Goal: Task Accomplishment & Management: Use online tool/utility

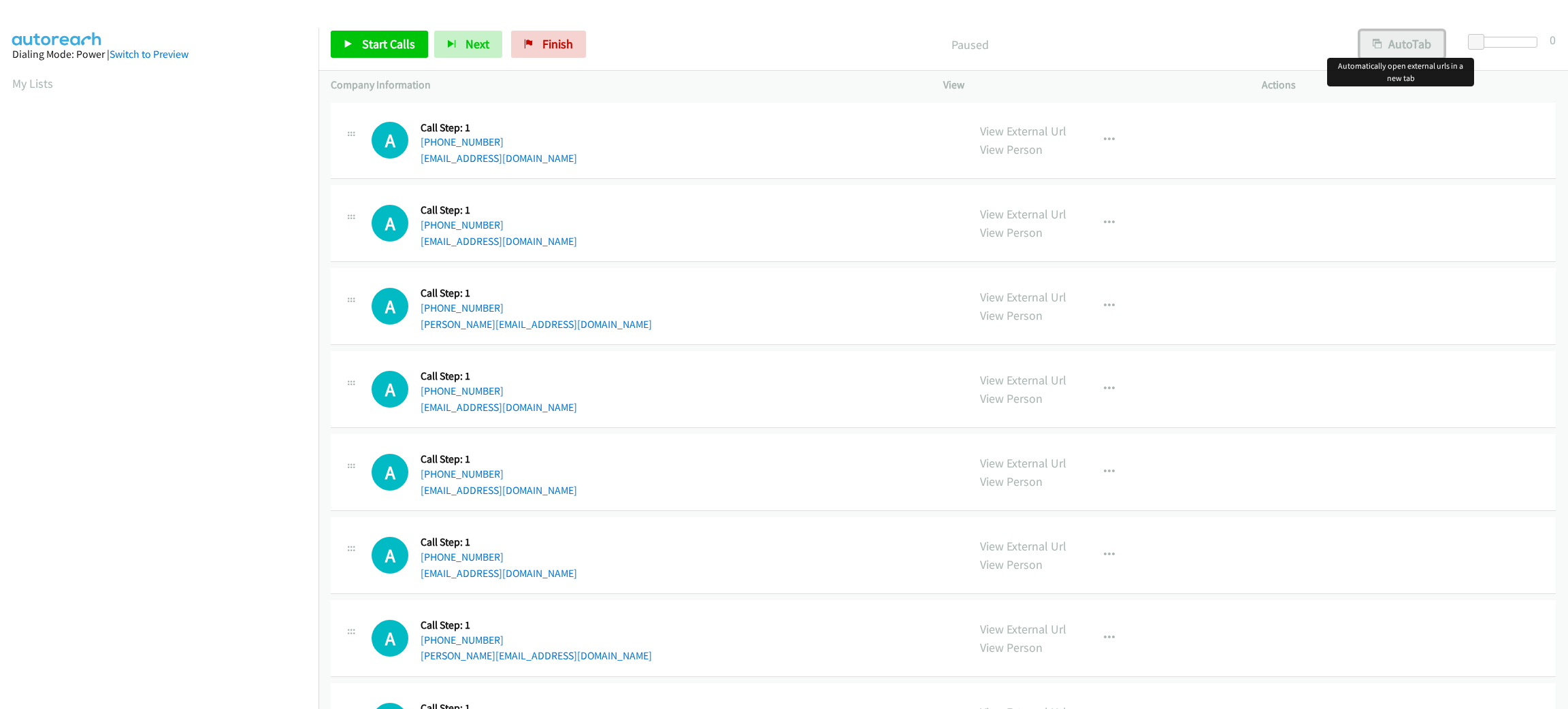
click at [1403, 42] on button "AutoTab" at bounding box center [1402, 44] width 84 height 28
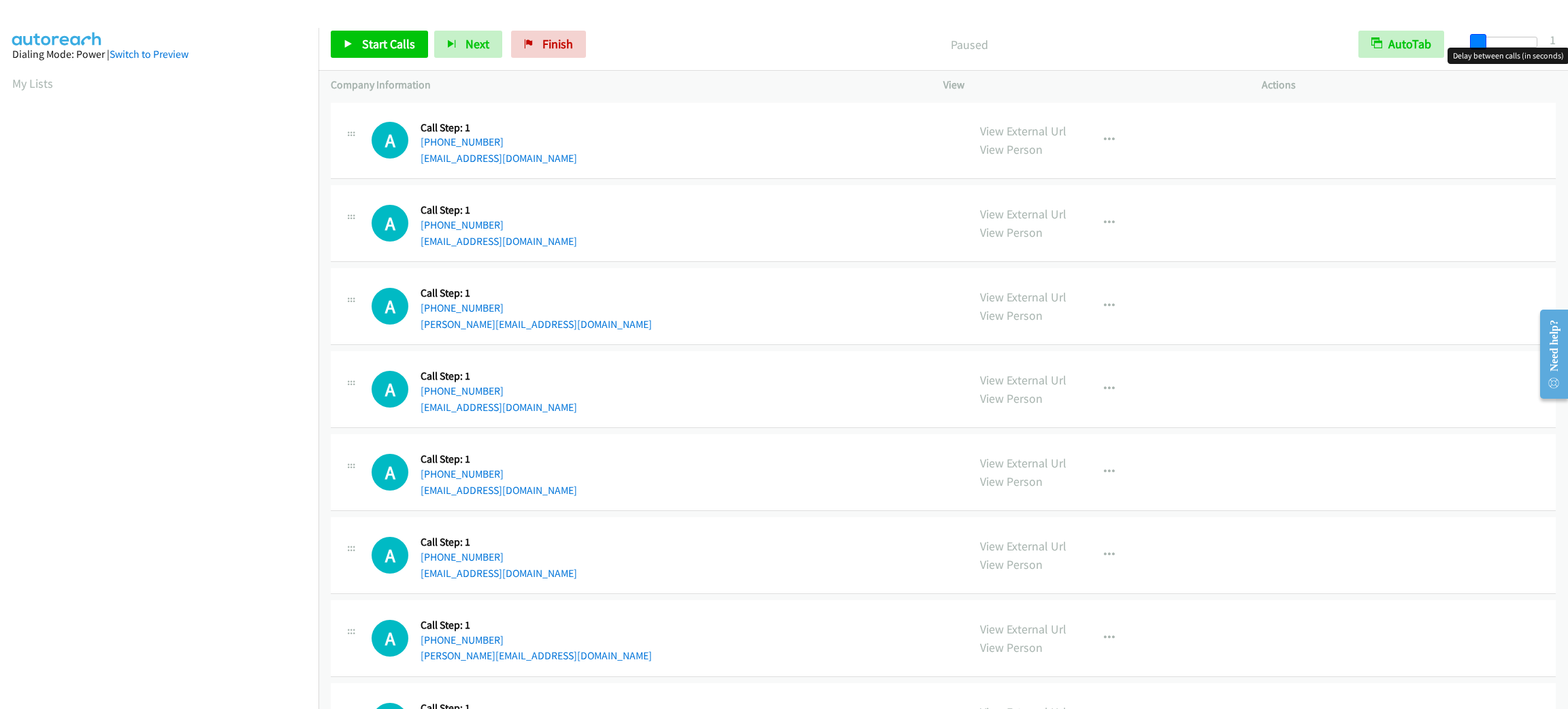
click at [1477, 38] on span at bounding box center [1478, 42] width 17 height 17
click at [718, 448] on div "A Callback Scheduled Call Step: 1 America/New_York [PHONE_NUMBER] [EMAIL_ADDRES…" at bounding box center [664, 472] width 584 height 52
click at [871, 400] on div "A Callback Scheduled Call Step: 1 [GEOGRAPHIC_DATA]/[GEOGRAPHIC_DATA] [PHONE_NU…" at bounding box center [664, 390] width 584 height 52
click at [663, 313] on div "A Callback Scheduled Call Step: 1 America/New_York [PHONE_NUMBER] [PERSON_NAME]…" at bounding box center [664, 306] width 584 height 52
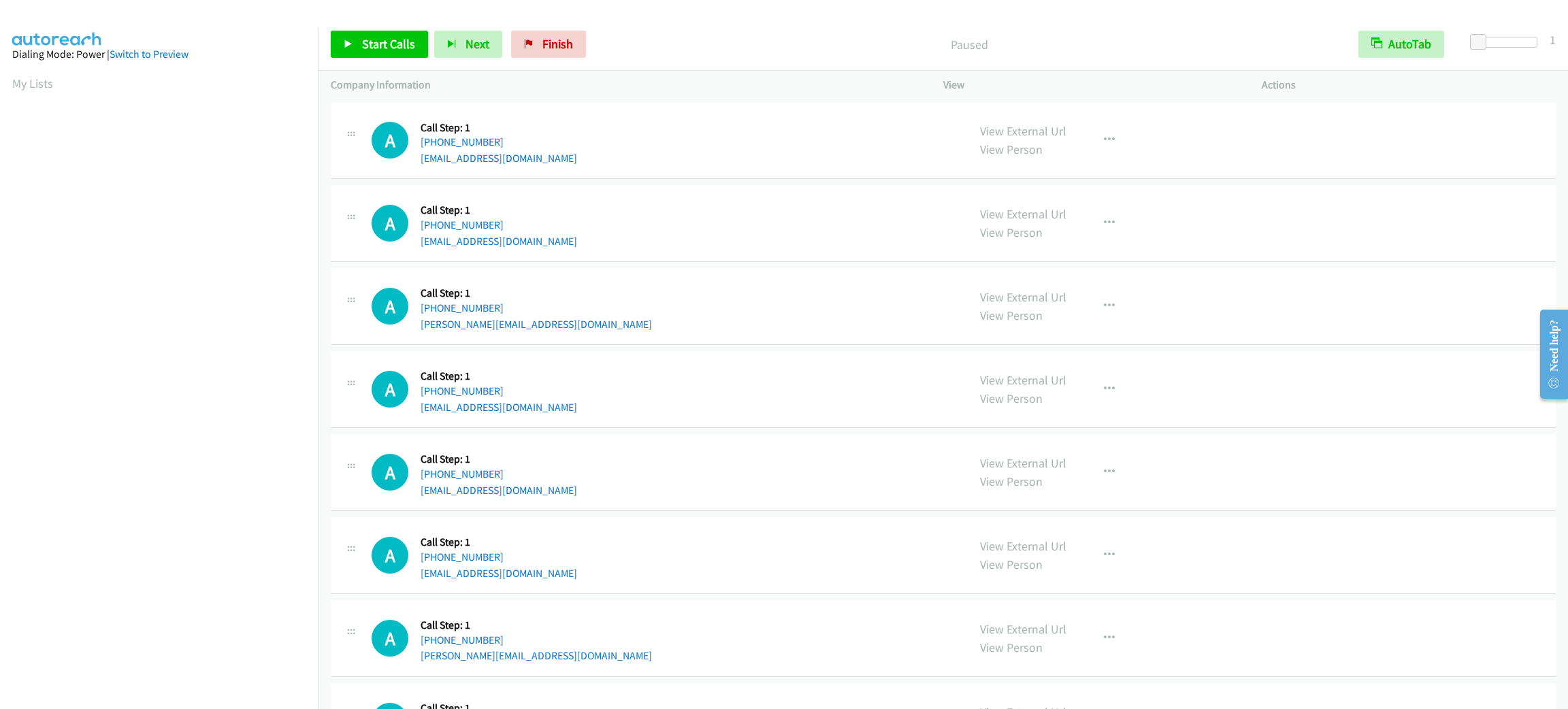
drag, startPoint x: 663, startPoint y: 313, endPoint x: 655, endPoint y: 305, distance: 11.3
click at [661, 310] on div "A Callback Scheduled Call Step: 1 America/New_York [PHONE_NUMBER] [PERSON_NAME]…" at bounding box center [664, 306] width 584 height 52
click at [636, 283] on div "A Callback Scheduled Call Step: 1 America/New_York [PHONE_NUMBER] [PERSON_NAME]…" at bounding box center [664, 306] width 584 height 52
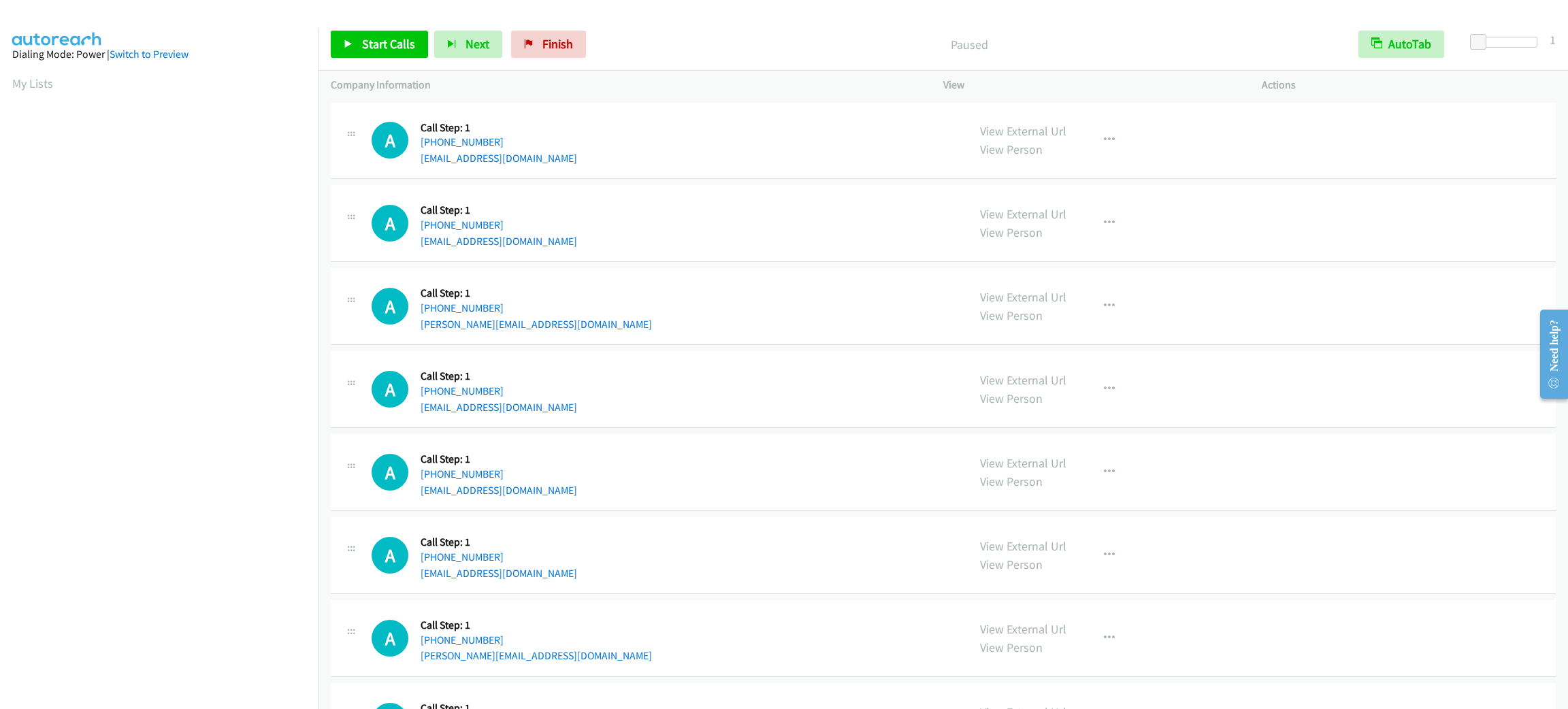
click at [636, 283] on div "A Callback Scheduled Call Step: 1 America/New_York [PHONE_NUMBER] [PERSON_NAME]…" at bounding box center [664, 306] width 584 height 52
click at [786, 448] on div "A Callback Scheduled Call Step: 1 America/New_York [PHONE_NUMBER] [EMAIL_ADDRES…" at bounding box center [664, 472] width 584 height 52
click at [763, 434] on div "A Callback Scheduled Call Step: 1 America/New_York [PHONE_NUMBER] [EMAIL_ADDRES…" at bounding box center [943, 473] width 1226 height 77
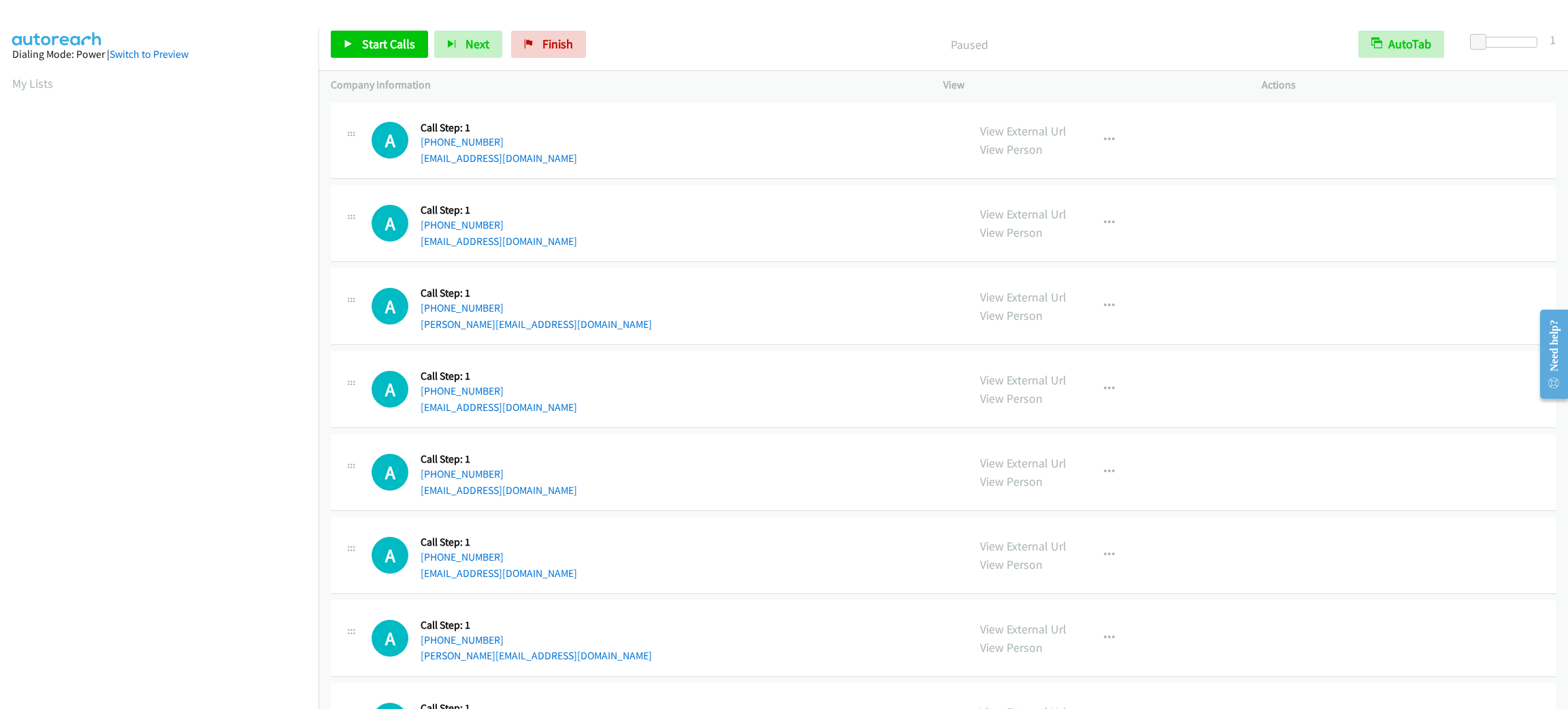
click at [755, 418] on div "A Callback Scheduled Call Step: 1 [GEOGRAPHIC_DATA]/[GEOGRAPHIC_DATA] [PHONE_NU…" at bounding box center [943, 390] width 1226 height 77
click at [748, 187] on div "A Callback Scheduled Call Step: 1 America/New_York [PHONE_NUMBER] [EMAIL_ADDRES…" at bounding box center [943, 223] width 1226 height 77
click at [624, 179] on td "A Callback Scheduled Call Step: 1 America/New_York [PHONE_NUMBER] [EMAIL_ADDRES…" at bounding box center [944, 141] width 1250 height 83
click at [591, 215] on div "A Callback Scheduled Call Step: 1 America/New_York [PHONE_NUMBER] [EMAIL_ADDRES…" at bounding box center [664, 223] width 584 height 52
click at [616, 209] on div "A Callback Scheduled Call Step: 1 America/New_York [PHONE_NUMBER] [EMAIL_ADDRES…" at bounding box center [664, 223] width 584 height 52
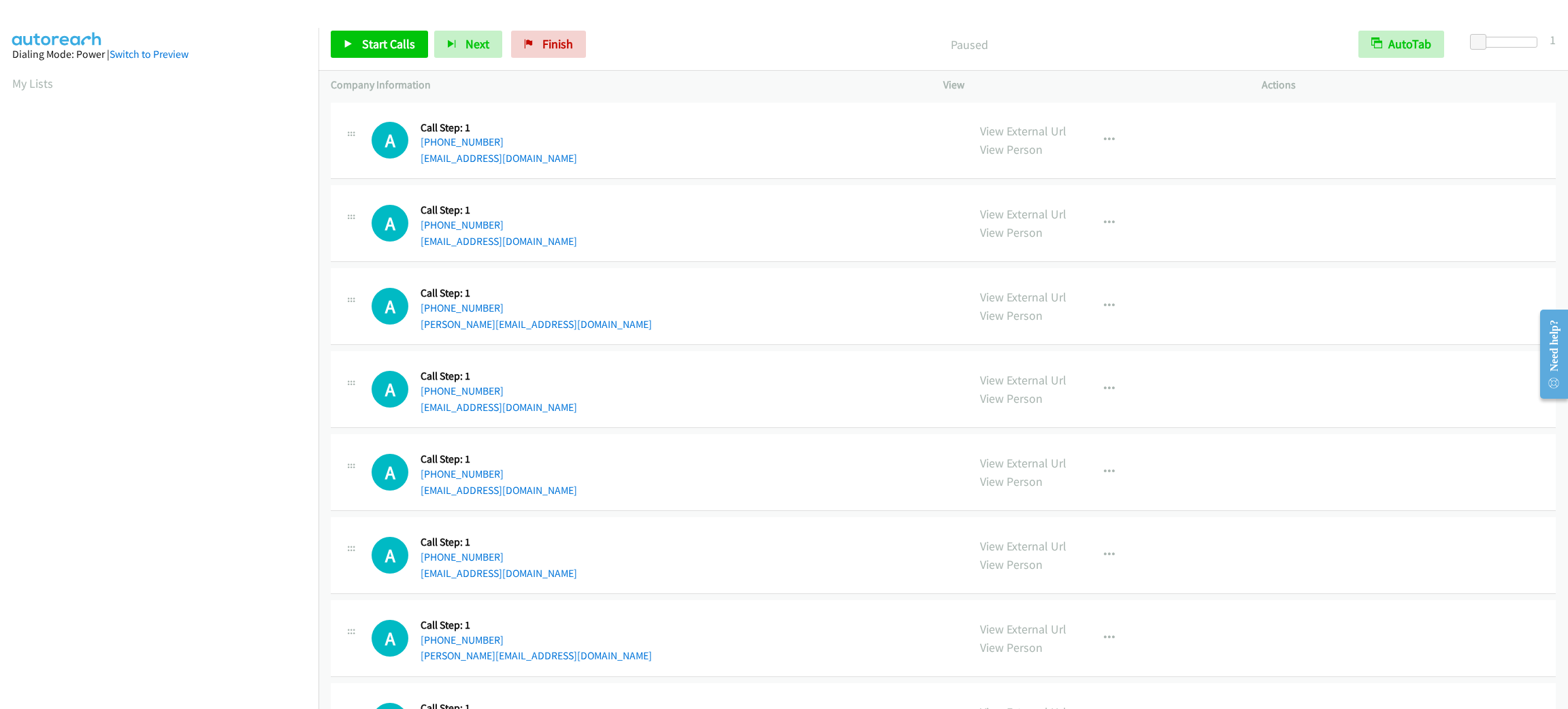
click at [622, 313] on div "A Callback Scheduled Call Step: 1 America/New_York [PHONE_NUMBER] [PERSON_NAME]…" at bounding box center [664, 306] width 584 height 52
click at [634, 319] on div "A Callback Scheduled Call Step: 1 America/New_York [PHONE_NUMBER] [PERSON_NAME]…" at bounding box center [664, 306] width 584 height 52
click at [647, 320] on div "A Callback Scheduled Call Step: 1 America/New_York [PHONE_NUMBER] [PERSON_NAME]…" at bounding box center [664, 306] width 584 height 52
click at [645, 319] on div "A Callback Scheduled Call Step: 1 America/New_York [PHONE_NUMBER] [PERSON_NAME]…" at bounding box center [664, 306] width 584 height 52
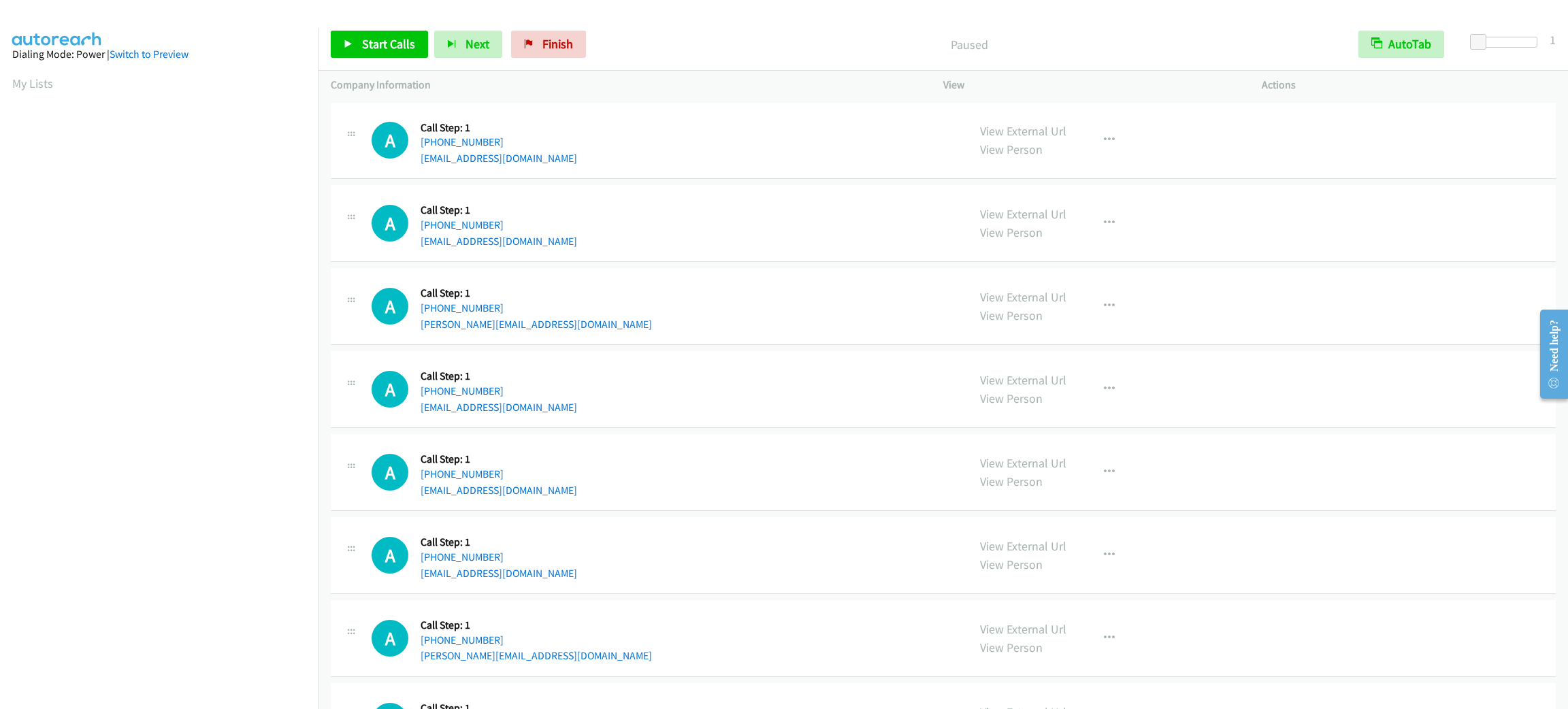
click at [669, 244] on div "A Callback Scheduled Call Step: 1 America/New_York [PHONE_NUMBER] [EMAIL_ADDRES…" at bounding box center [664, 223] width 584 height 52
click at [707, 279] on div "A Callback Scheduled Call Step: 1 America/New_York [PHONE_NUMBER] [PERSON_NAME]…" at bounding box center [943, 307] width 1226 height 77
click at [719, 256] on div "A Callback Scheduled Call Step: 1 America/New_York [PHONE_NUMBER] [EMAIL_ADDRES…" at bounding box center [943, 223] width 1226 height 77
click at [759, 330] on div "A Callback Scheduled Call Step: 1 America/New_York [PHONE_NUMBER] [PERSON_NAME]…" at bounding box center [664, 306] width 584 height 52
drag, startPoint x: 405, startPoint y: 43, endPoint x: 405, endPoint y: 51, distance: 8.0
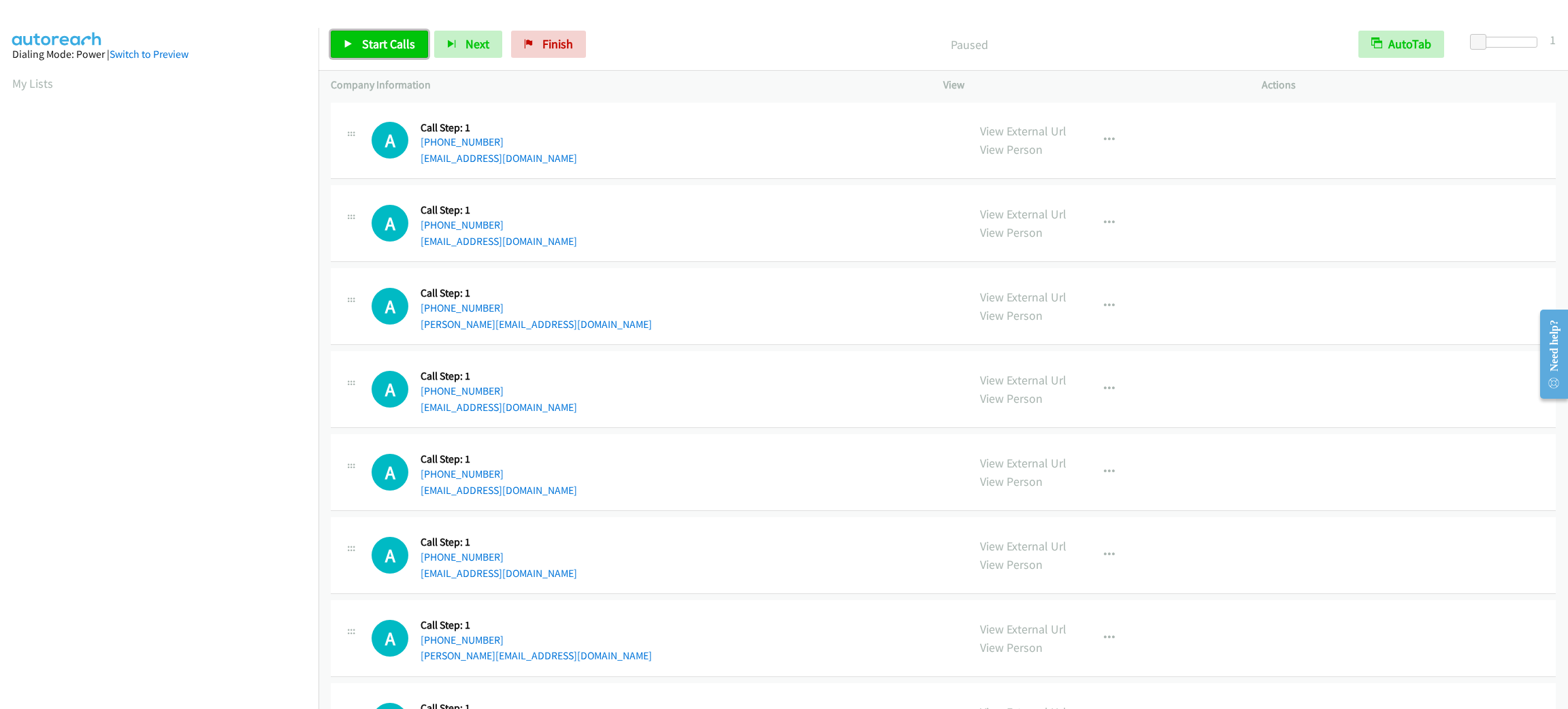
click at [405, 43] on span "Start Calls" at bounding box center [388, 44] width 53 height 16
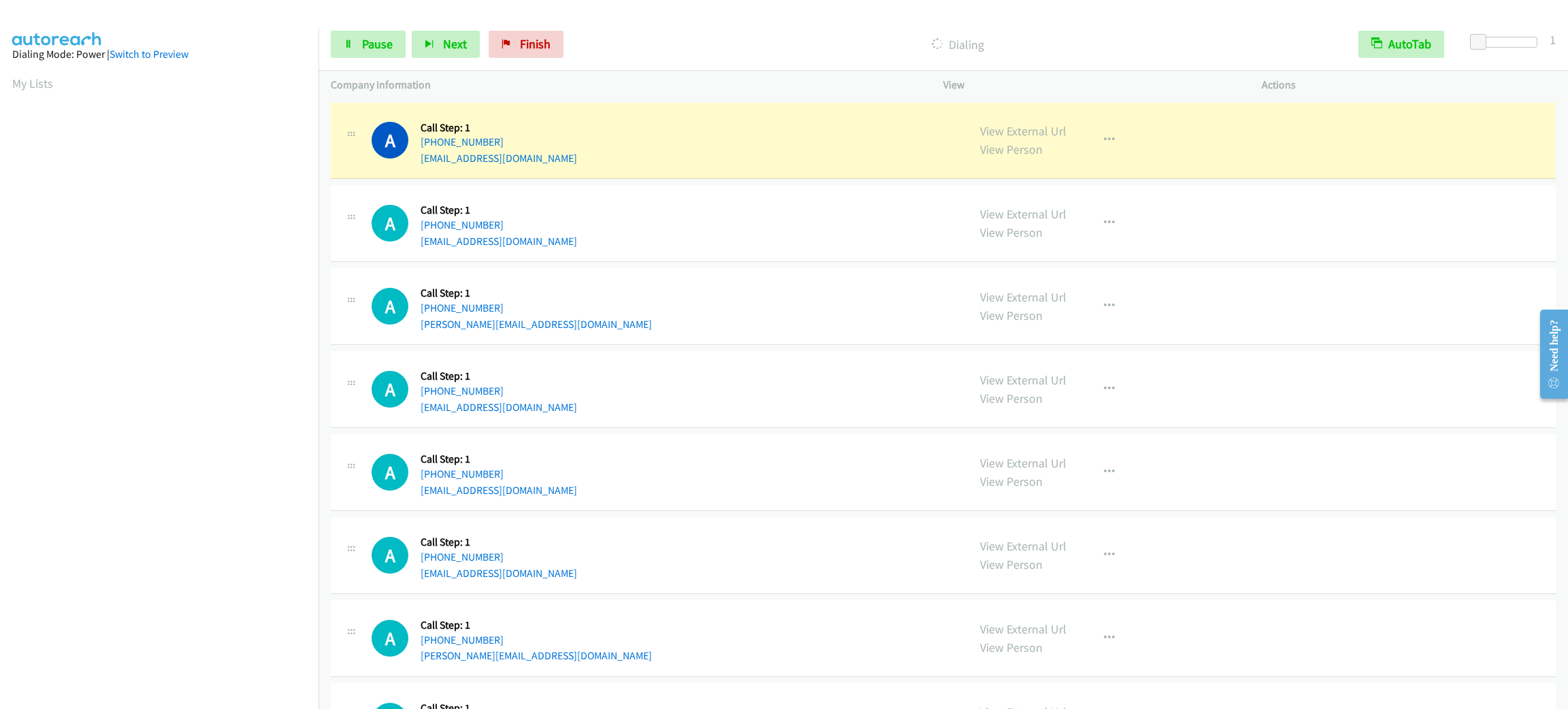
scroll to position [59, 0]
click at [364, 44] on span "Pause" at bounding box center [377, 44] width 31 height 16
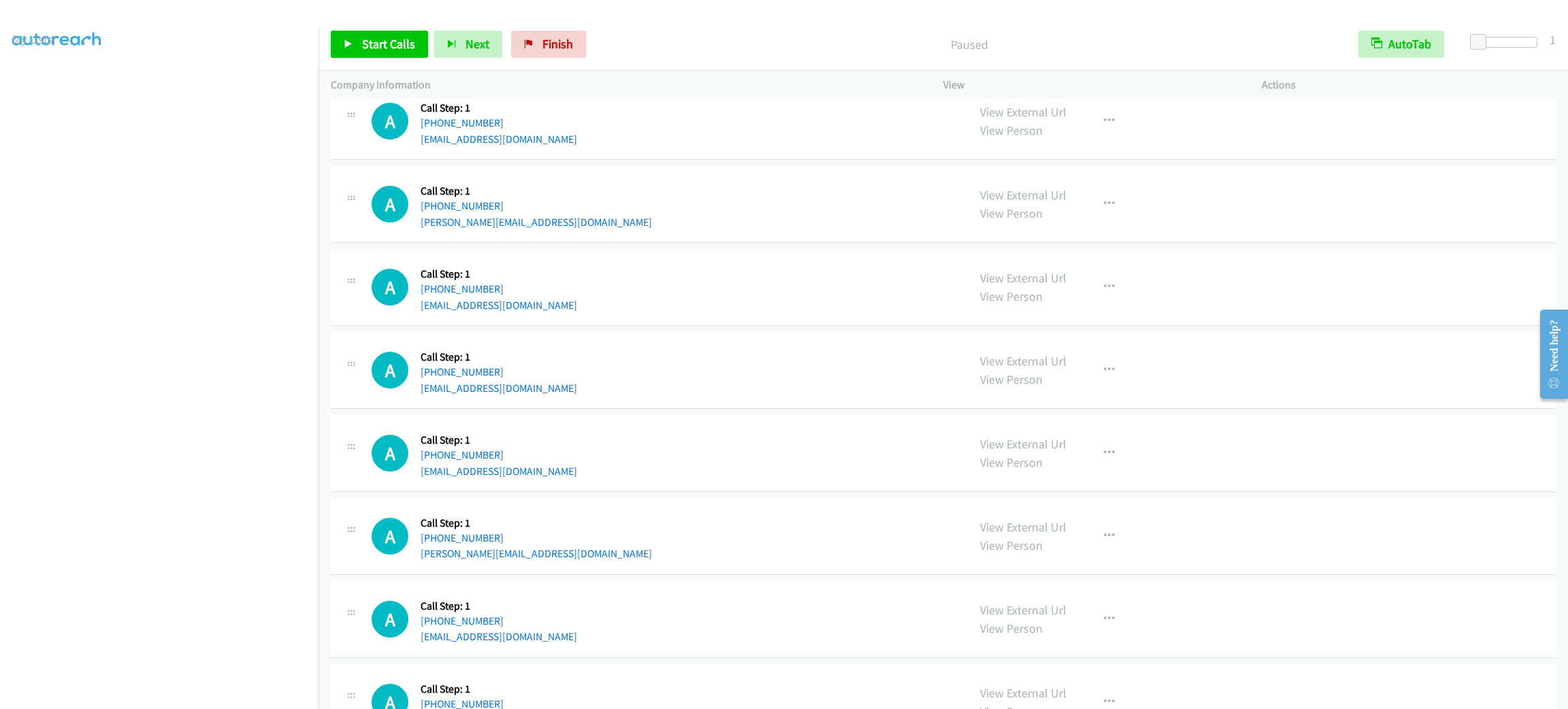
scroll to position [131, 0]
click at [679, 255] on div "A Callback Scheduled Call Step: 1 [GEOGRAPHIC_DATA]/[GEOGRAPHIC_DATA] [PHONE_NU…" at bounding box center [943, 288] width 1226 height 77
click at [676, 248] on td "A Callback Scheduled Call Step: 1 [GEOGRAPHIC_DATA]/[GEOGRAPHIC_DATA] [PHONE_NU…" at bounding box center [944, 287] width 1250 height 83
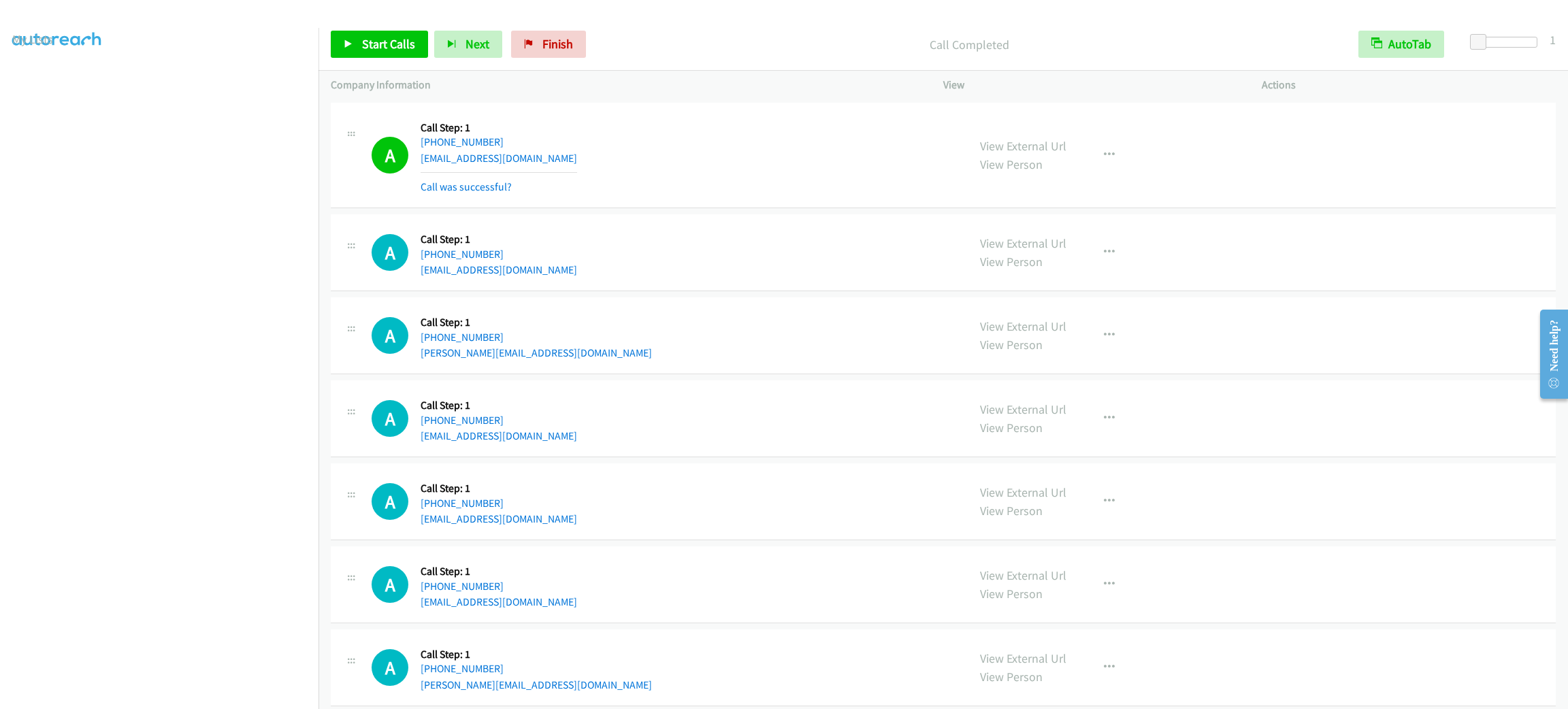
click at [606, 268] on div "A Callback Scheduled Call Step: 1 America/New_York [PHONE_NUMBER] [EMAIL_ADDRES…" at bounding box center [664, 253] width 584 height 52
click at [375, 57] on div "Start Calls Pause Next Finish Call Completed AutoTab AutoTab 1" at bounding box center [944, 44] width 1250 height 53
click at [371, 43] on span "Start Calls" at bounding box center [388, 44] width 53 height 16
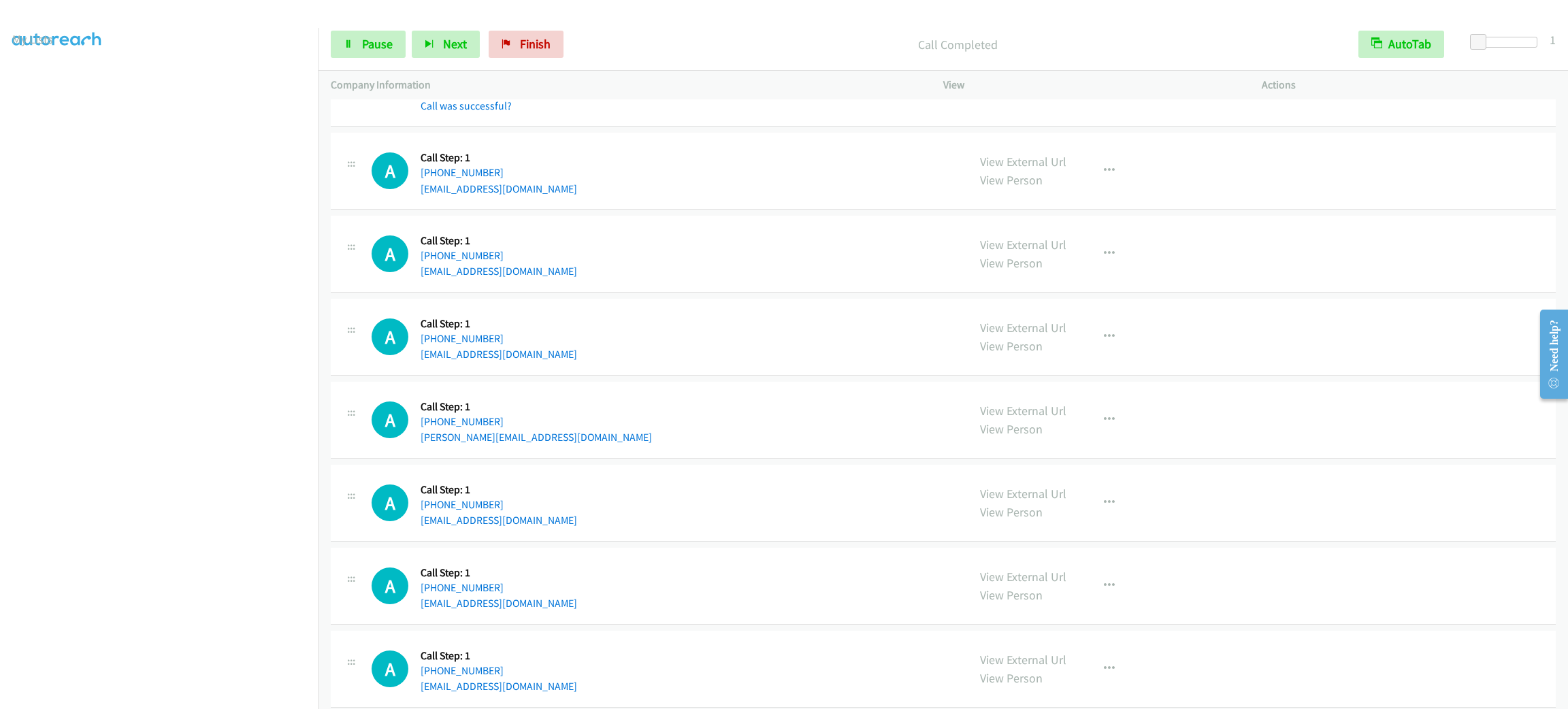
scroll to position [204, 0]
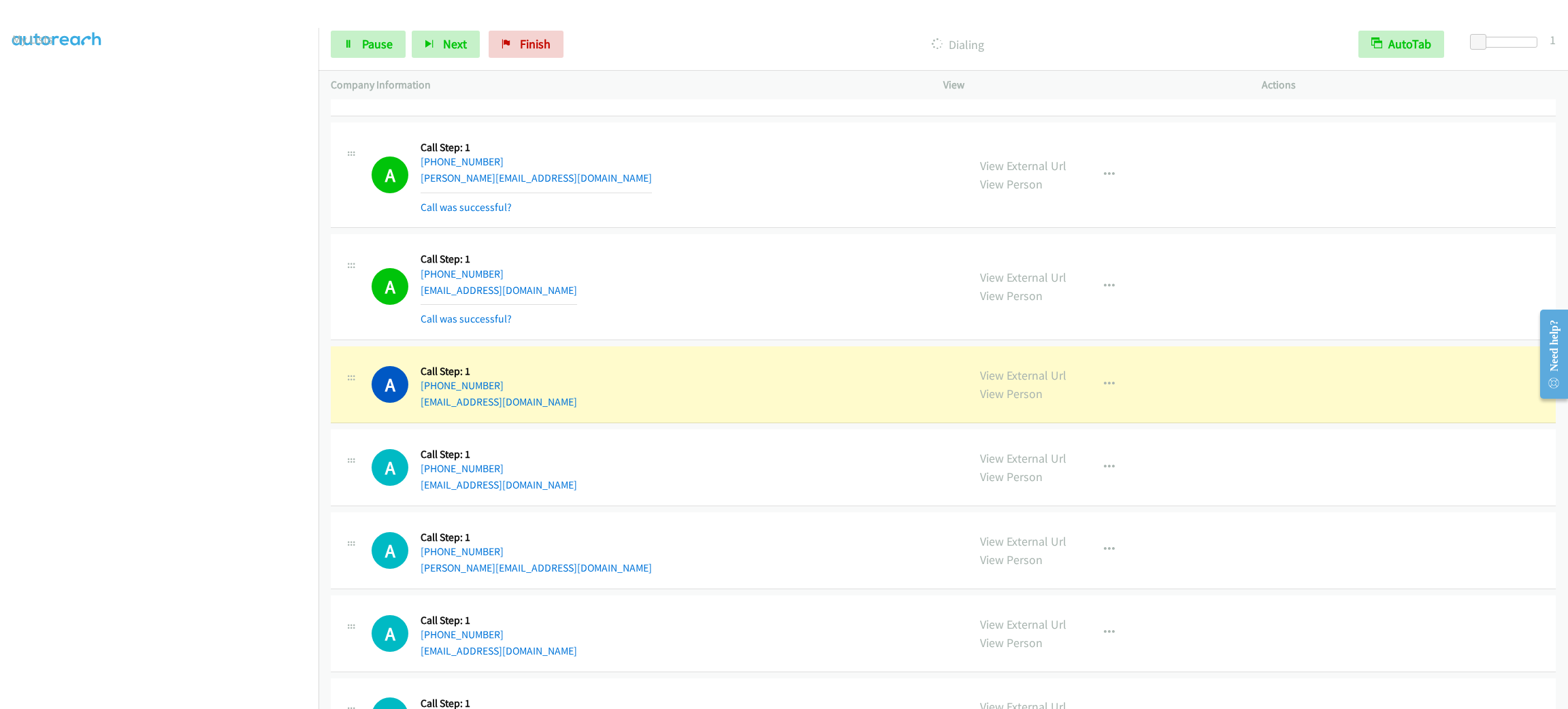
click at [1180, 357] on div "A Callback Scheduled Call Step: 1 America/New_York [PHONE_NUMBER] [EMAIL_ADDRES…" at bounding box center [943, 385] width 1226 height 77
click at [1097, 383] on div "View External Url View Person View External Url Email Schedule/Manage Callback …" at bounding box center [1133, 385] width 331 height 52
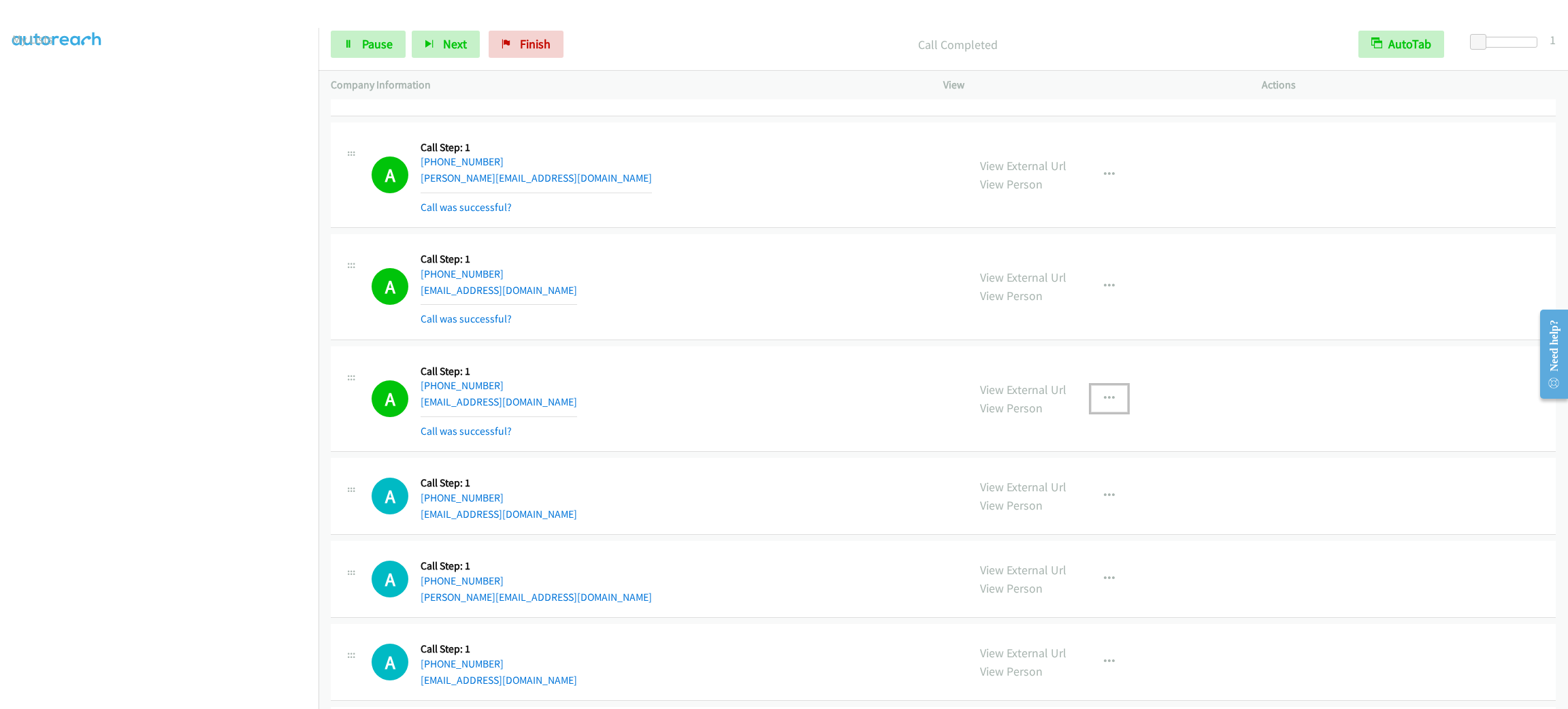
click at [1110, 403] on button "button" at bounding box center [1109, 398] width 37 height 28
click at [1112, 508] on link "Add to do not call list" at bounding box center [1037, 515] width 181 height 28
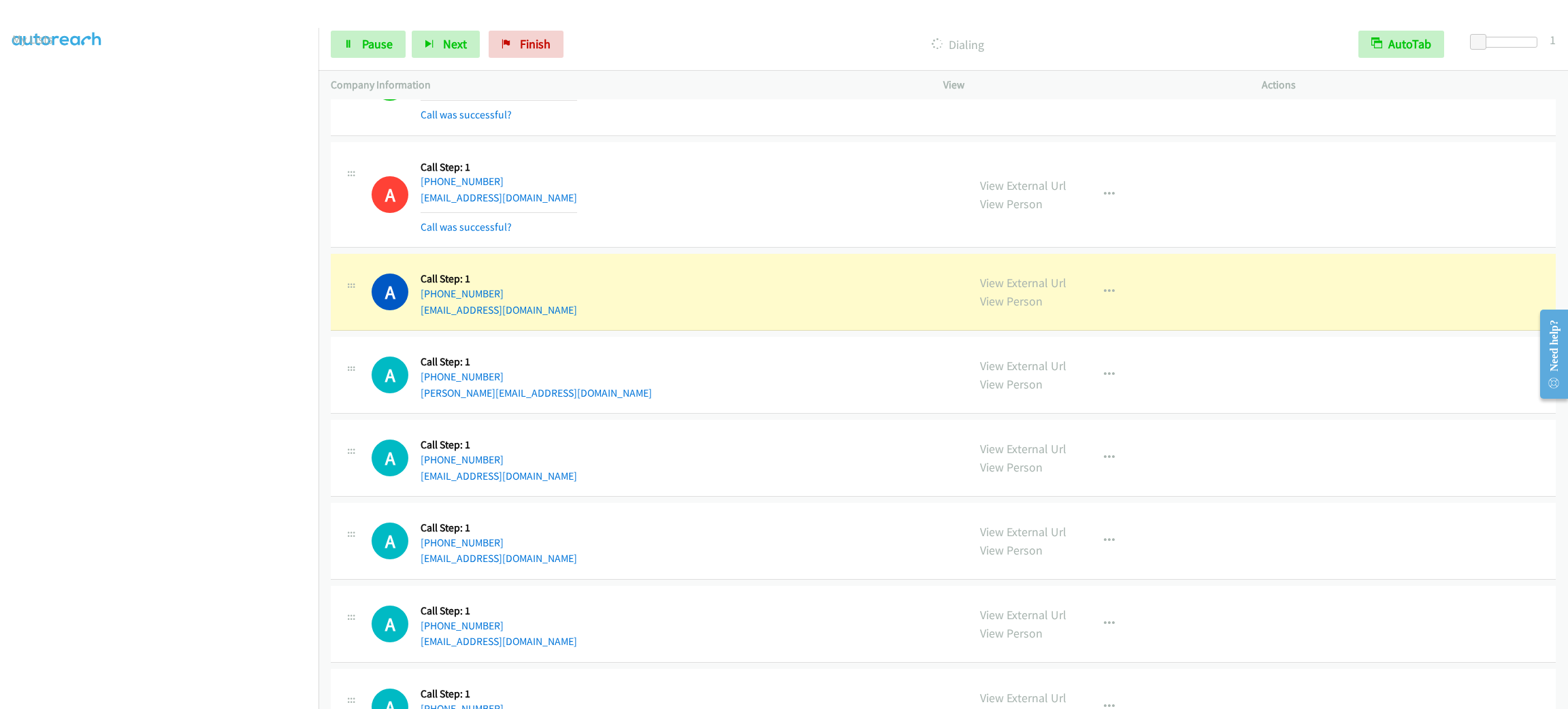
scroll to position [510, 0]
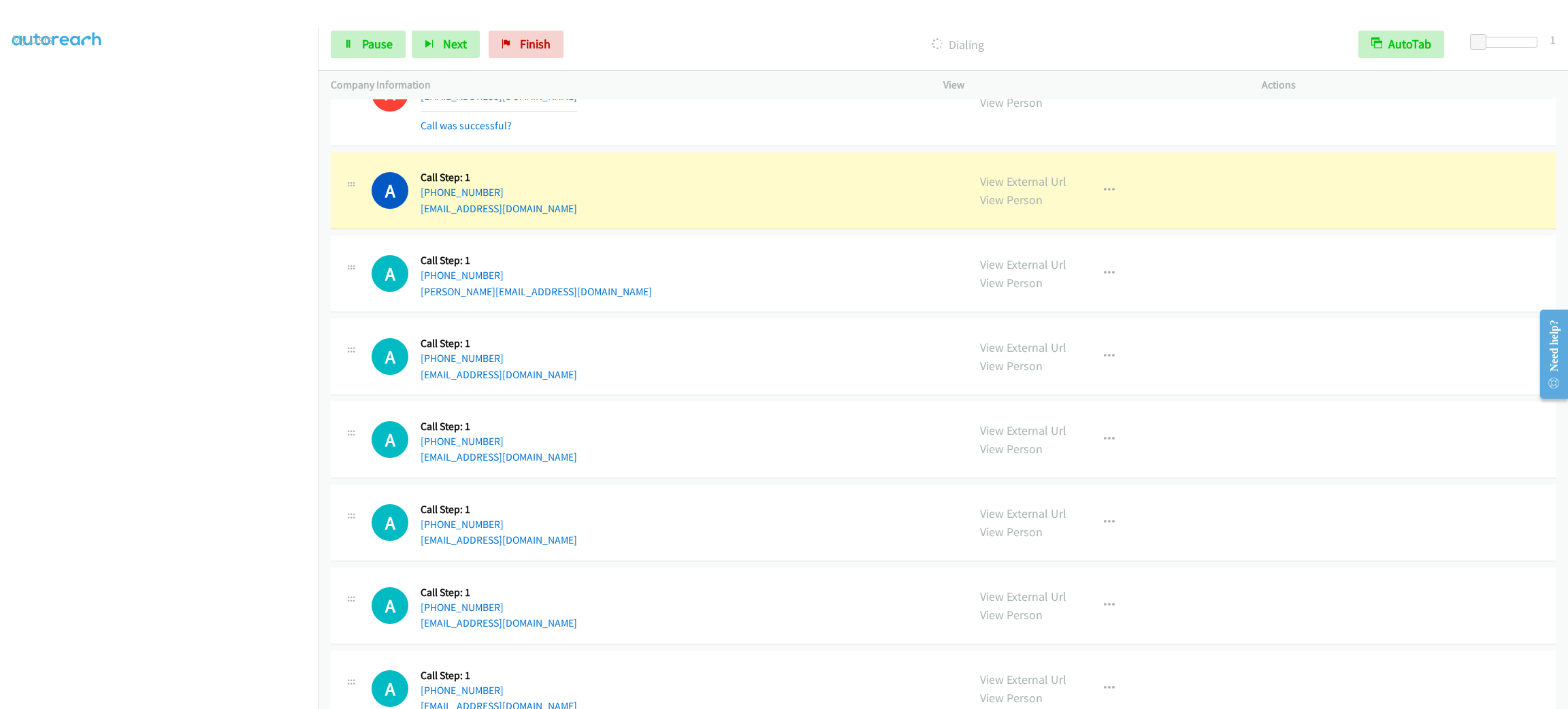
click at [393, 28] on div "Start Calls Pause Next Finish Dialing AutoTab AutoTab 1" at bounding box center [944, 44] width 1250 height 53
click at [389, 41] on span "Pause" at bounding box center [377, 44] width 31 height 16
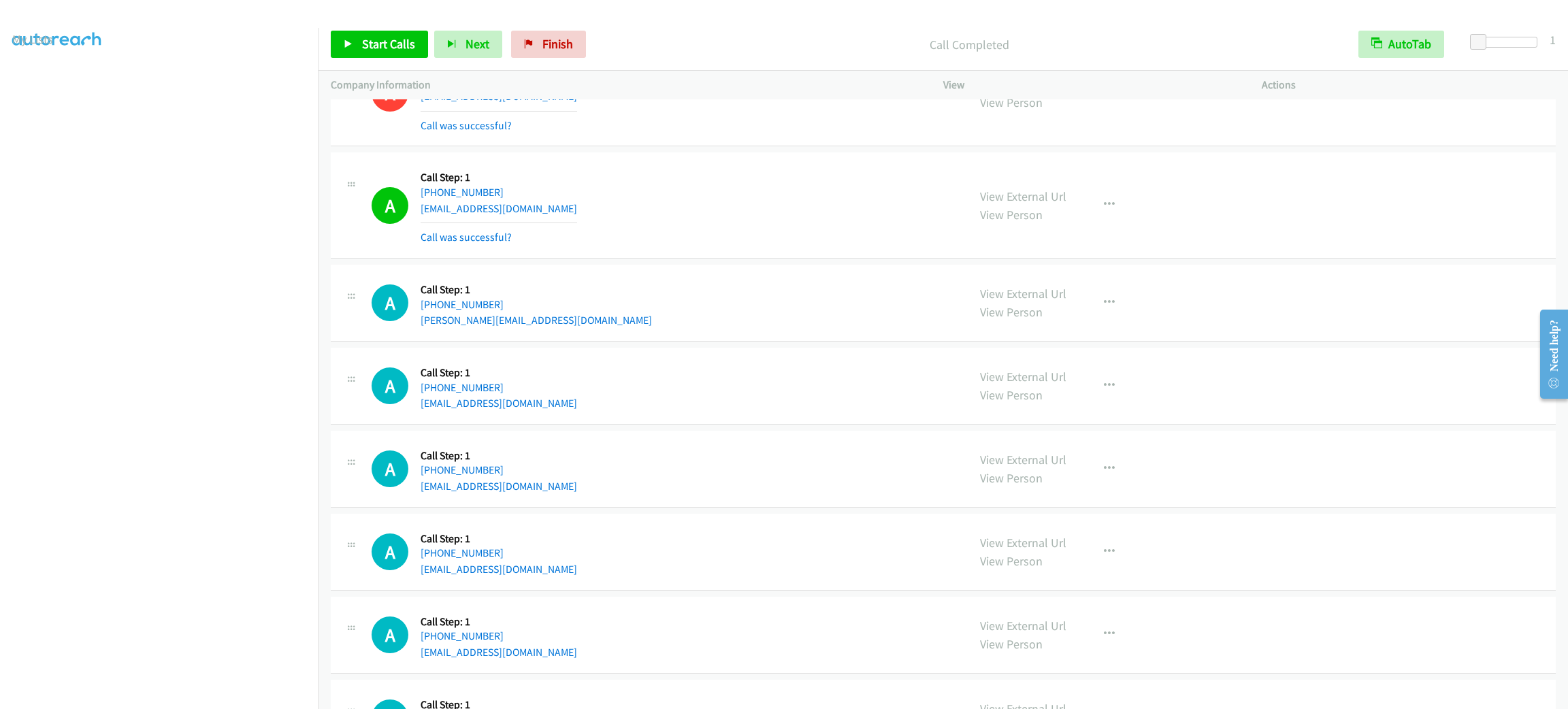
click at [803, 174] on div "A Callback Scheduled Call Step: 1 [GEOGRAPHIC_DATA]/[GEOGRAPHIC_DATA] [PHONE_NU…" at bounding box center [664, 205] width 584 height 81
click at [806, 169] on div "A Callback Scheduled Call Step: 1 [GEOGRAPHIC_DATA]/[GEOGRAPHIC_DATA] [PHONE_NU…" at bounding box center [664, 205] width 584 height 81
click at [823, 186] on div "A Callback Scheduled Call Step: 1 [GEOGRAPHIC_DATA]/[GEOGRAPHIC_DATA] [PHONE_NU…" at bounding box center [664, 205] width 584 height 81
click at [773, 190] on div "A Callback Scheduled Call Step: 1 [GEOGRAPHIC_DATA]/[GEOGRAPHIC_DATA] [PHONE_NU…" at bounding box center [664, 205] width 584 height 81
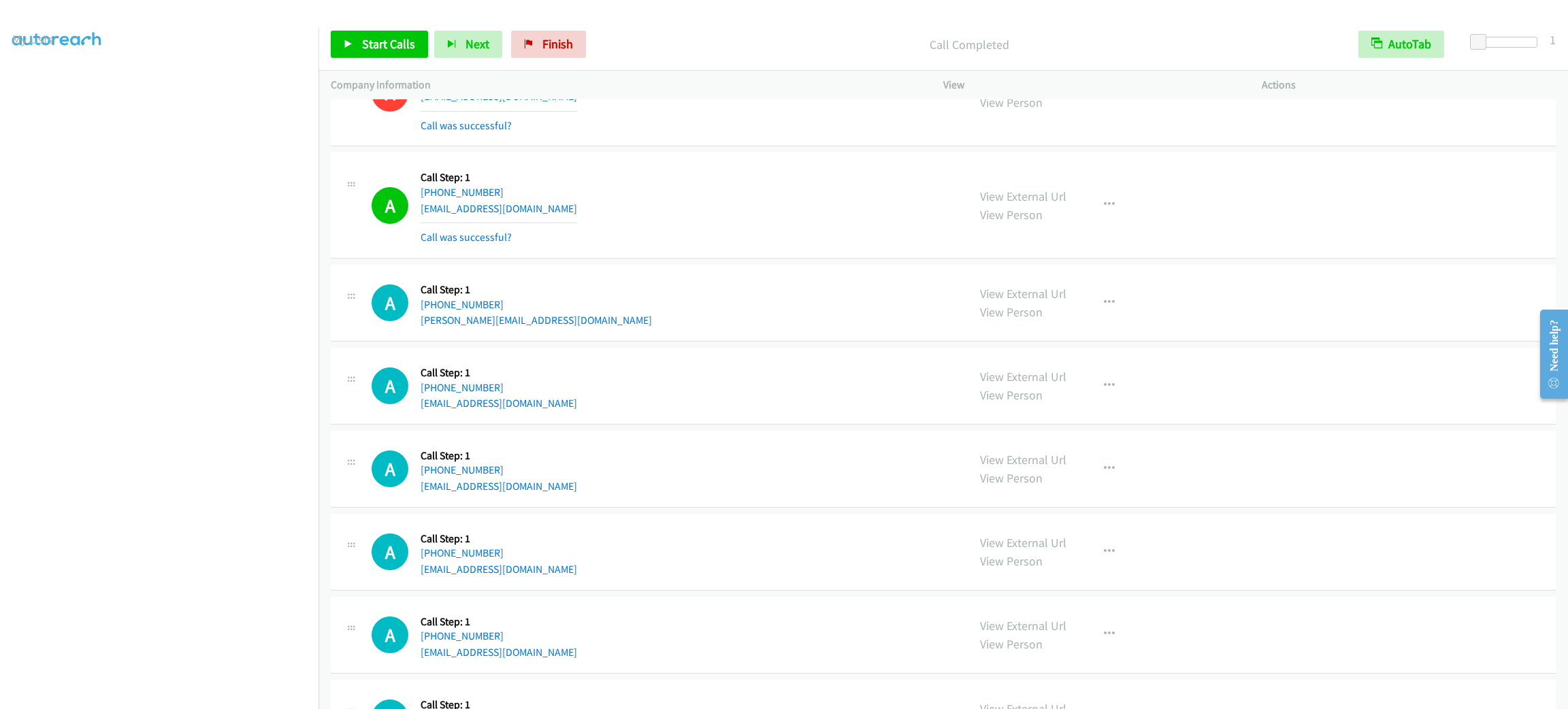
click at [767, 204] on div "A Callback Scheduled Call Step: 1 [GEOGRAPHIC_DATA]/[GEOGRAPHIC_DATA] [PHONE_NU…" at bounding box center [664, 205] width 584 height 81
click at [771, 226] on div "A Callback Scheduled Call Step: 1 [GEOGRAPHIC_DATA]/[GEOGRAPHIC_DATA] [PHONE_NU…" at bounding box center [664, 205] width 584 height 81
click at [749, 183] on div "A Callback Scheduled Call Step: 1 [GEOGRAPHIC_DATA]/[GEOGRAPHIC_DATA] [PHONE_NU…" at bounding box center [664, 205] width 584 height 81
click at [734, 195] on div "A Callback Scheduled Call Step: 1 [GEOGRAPHIC_DATA]/[GEOGRAPHIC_DATA] [PHONE_NU…" at bounding box center [664, 205] width 584 height 81
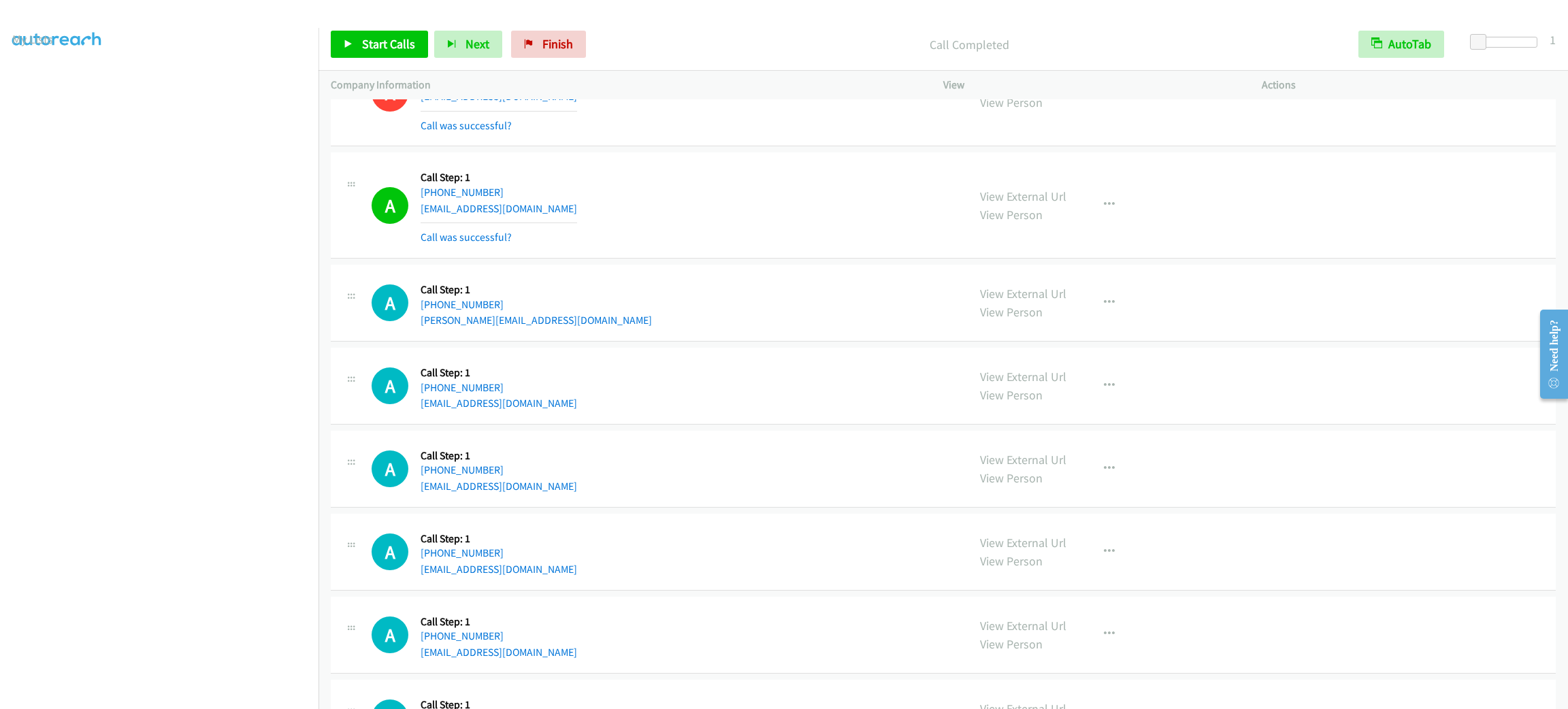
click at [734, 198] on div "A Callback Scheduled Call Step: 1 [GEOGRAPHIC_DATA]/[GEOGRAPHIC_DATA] [PHONE_NU…" at bounding box center [664, 205] width 584 height 81
click at [704, 202] on div "A Callback Scheduled Call Step: 1 [GEOGRAPHIC_DATA]/[GEOGRAPHIC_DATA] [PHONE_NU…" at bounding box center [664, 205] width 584 height 81
click at [706, 209] on div "A Callback Scheduled Call Step: 1 [GEOGRAPHIC_DATA]/[GEOGRAPHIC_DATA] [PHONE_NU…" at bounding box center [664, 205] width 584 height 81
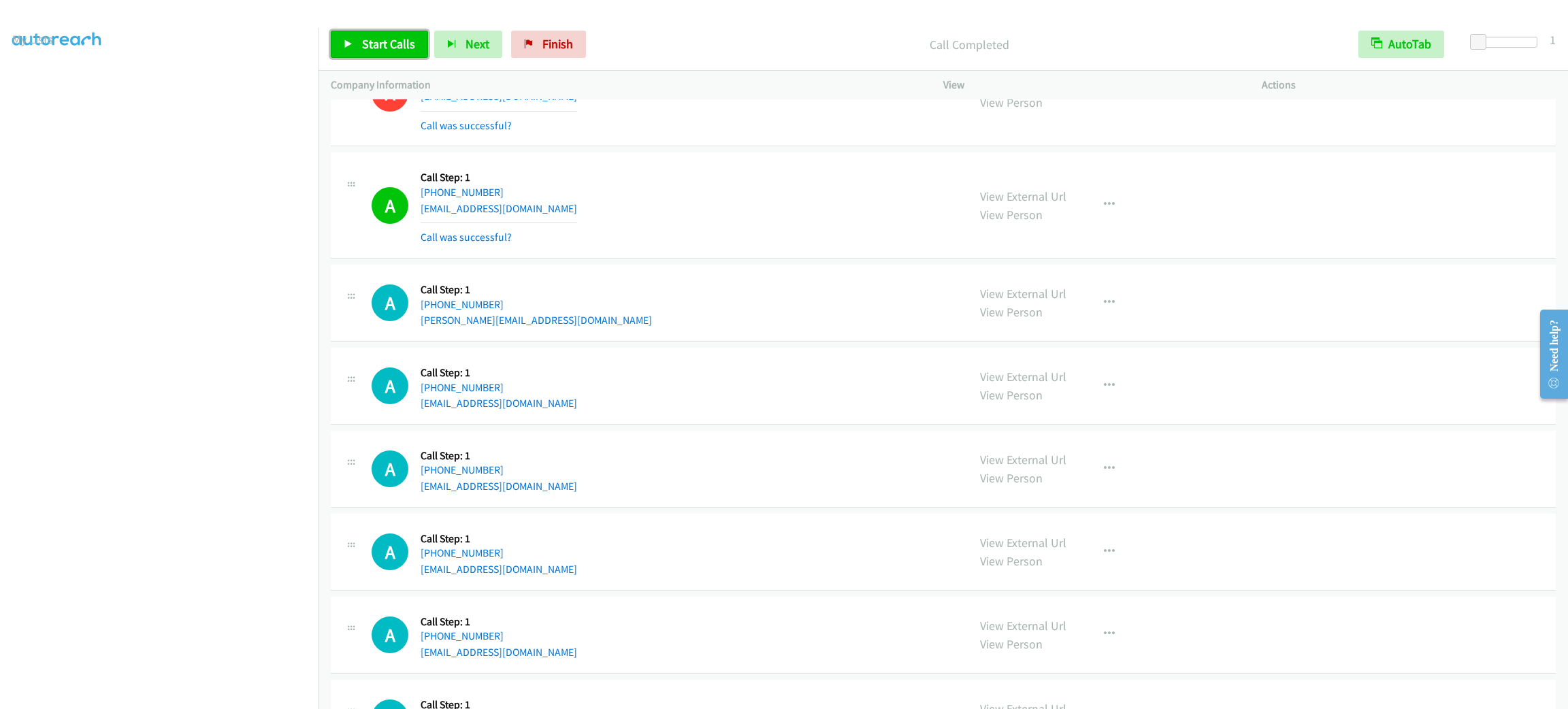
click at [391, 39] on span "Start Calls" at bounding box center [388, 44] width 53 height 16
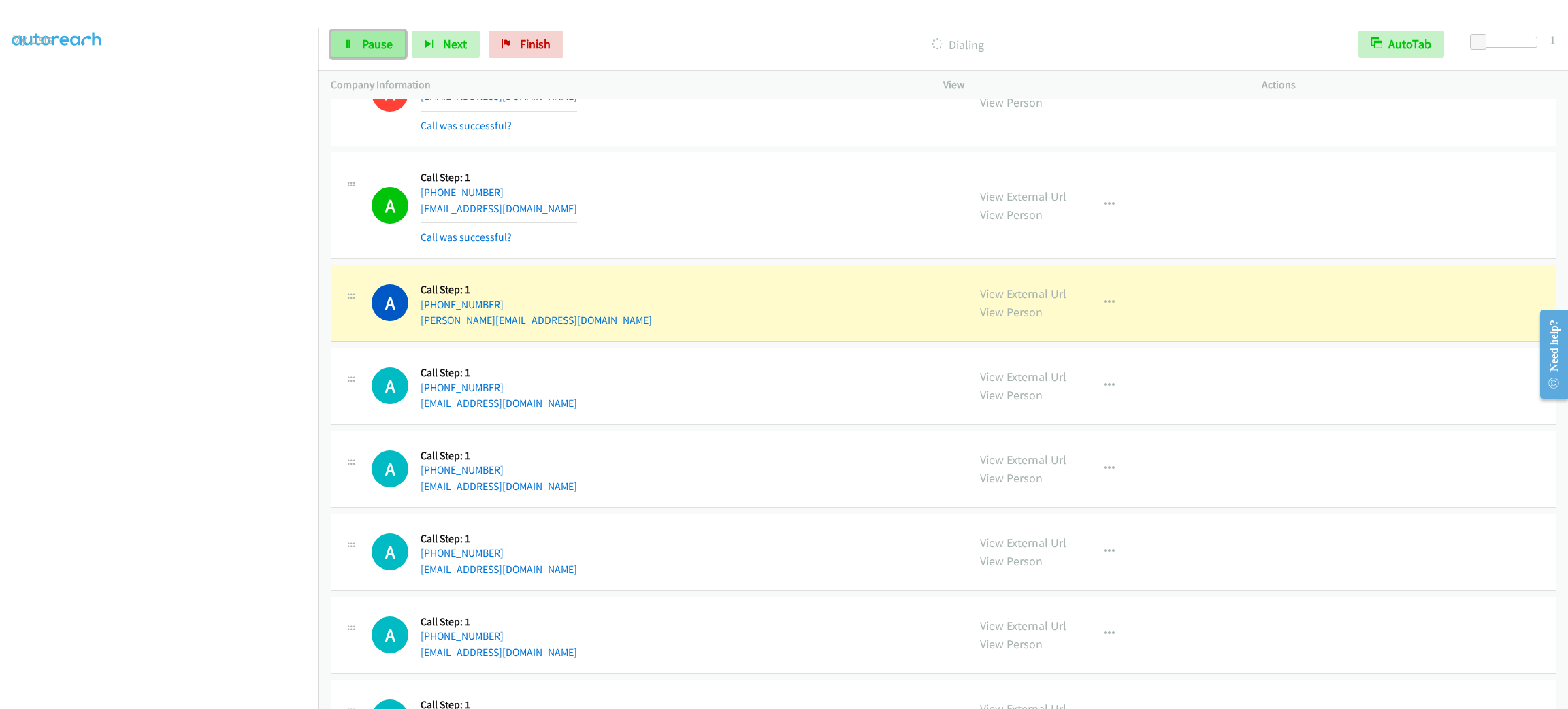
click at [365, 38] on span "Pause" at bounding box center [377, 44] width 31 height 16
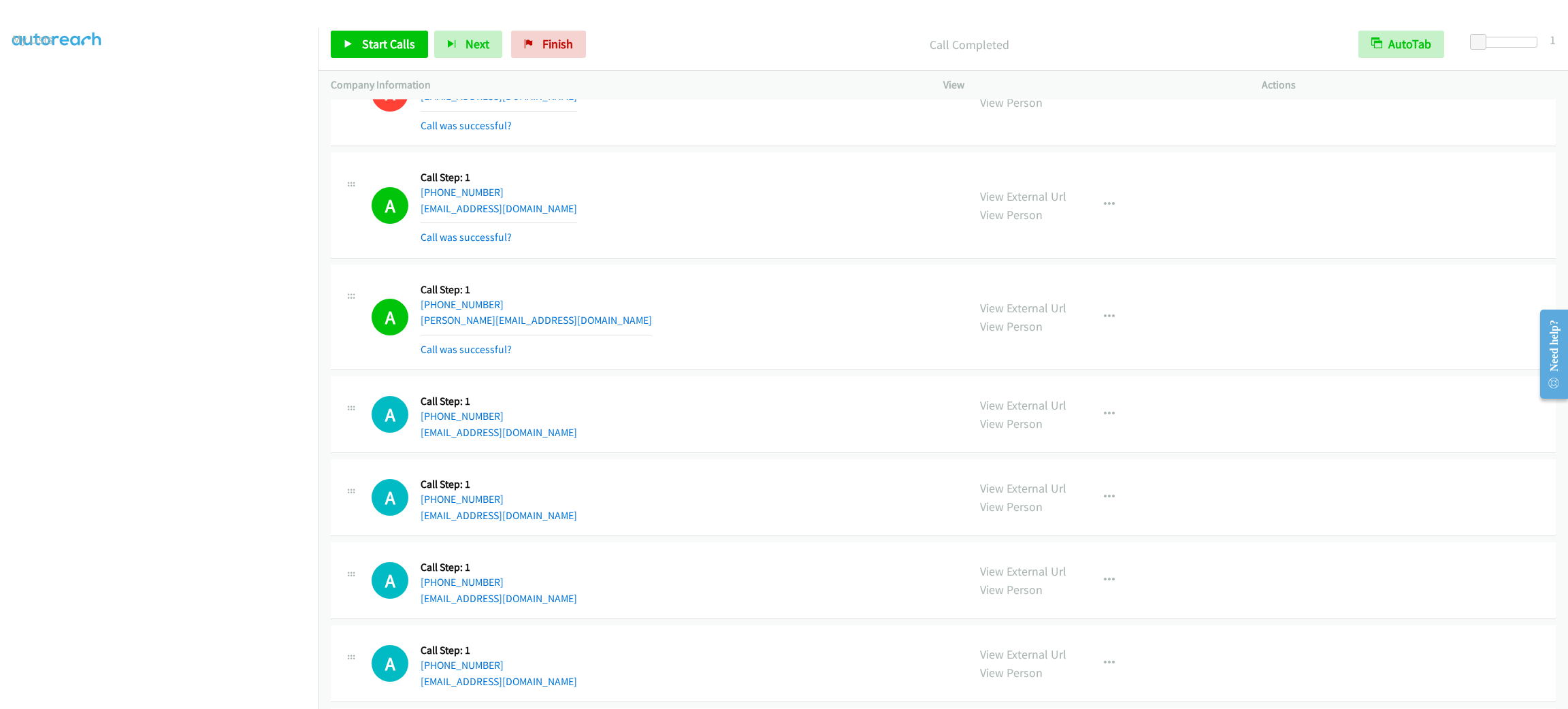
click at [582, 153] on td "A Callback Scheduled Call Step: 1 [GEOGRAPHIC_DATA]/[GEOGRAPHIC_DATA] [PHONE_NU…" at bounding box center [944, 205] width 1250 height 113
click at [367, 45] on span "Start Calls" at bounding box center [388, 44] width 53 height 16
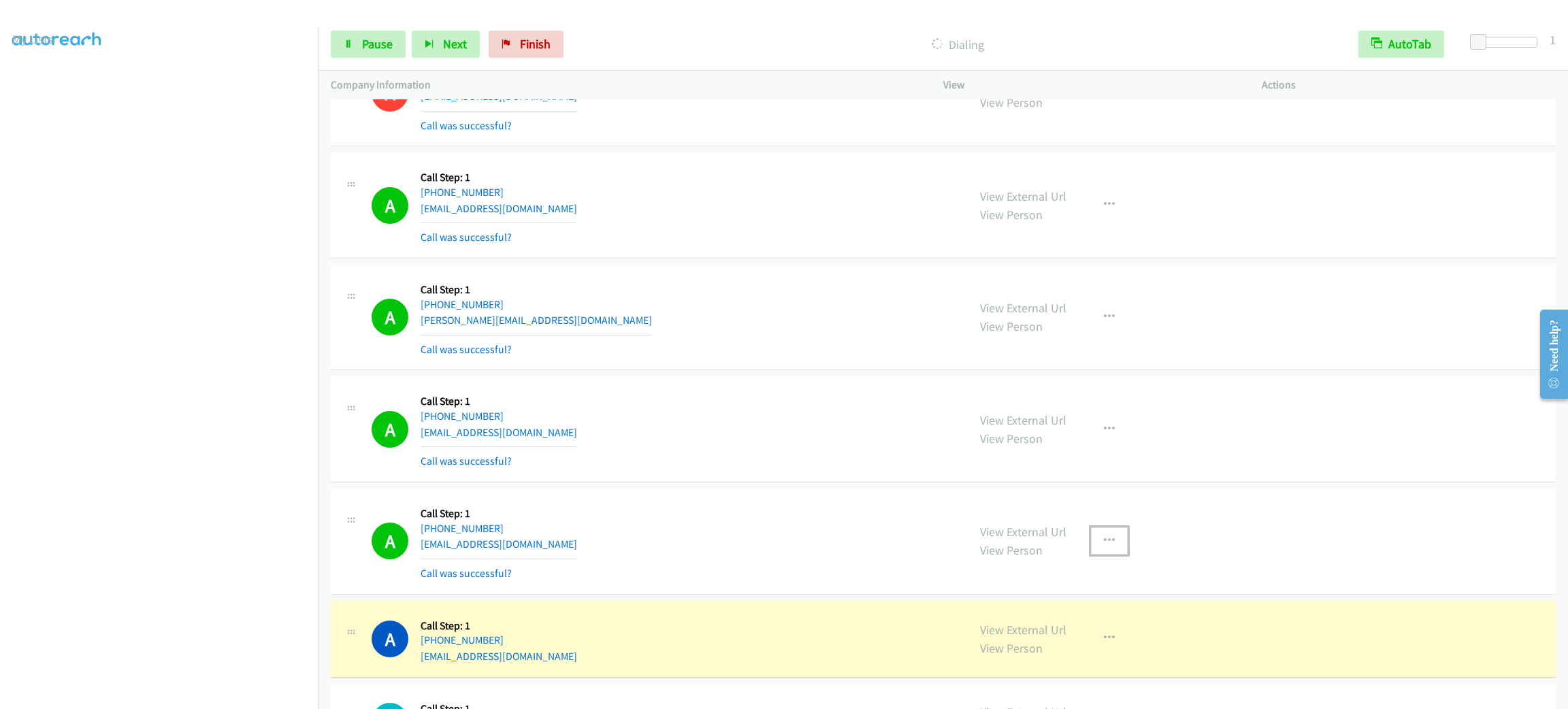
drag, startPoint x: 1116, startPoint y: 543, endPoint x: 1125, endPoint y: 582, distance: 40.0
click at [1114, 539] on button "button" at bounding box center [1109, 541] width 37 height 28
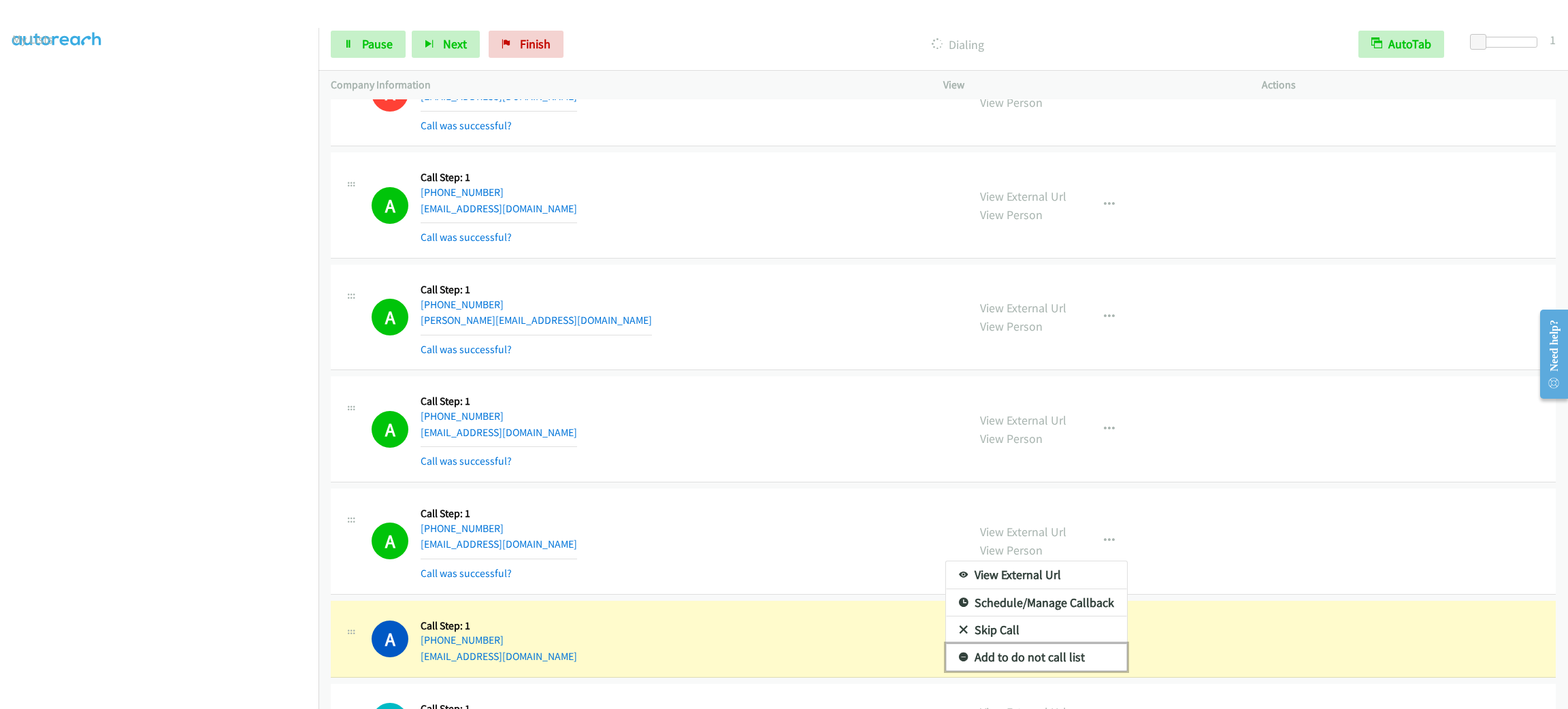
click at [1105, 661] on link "Add to do not call list" at bounding box center [1037, 657] width 181 height 28
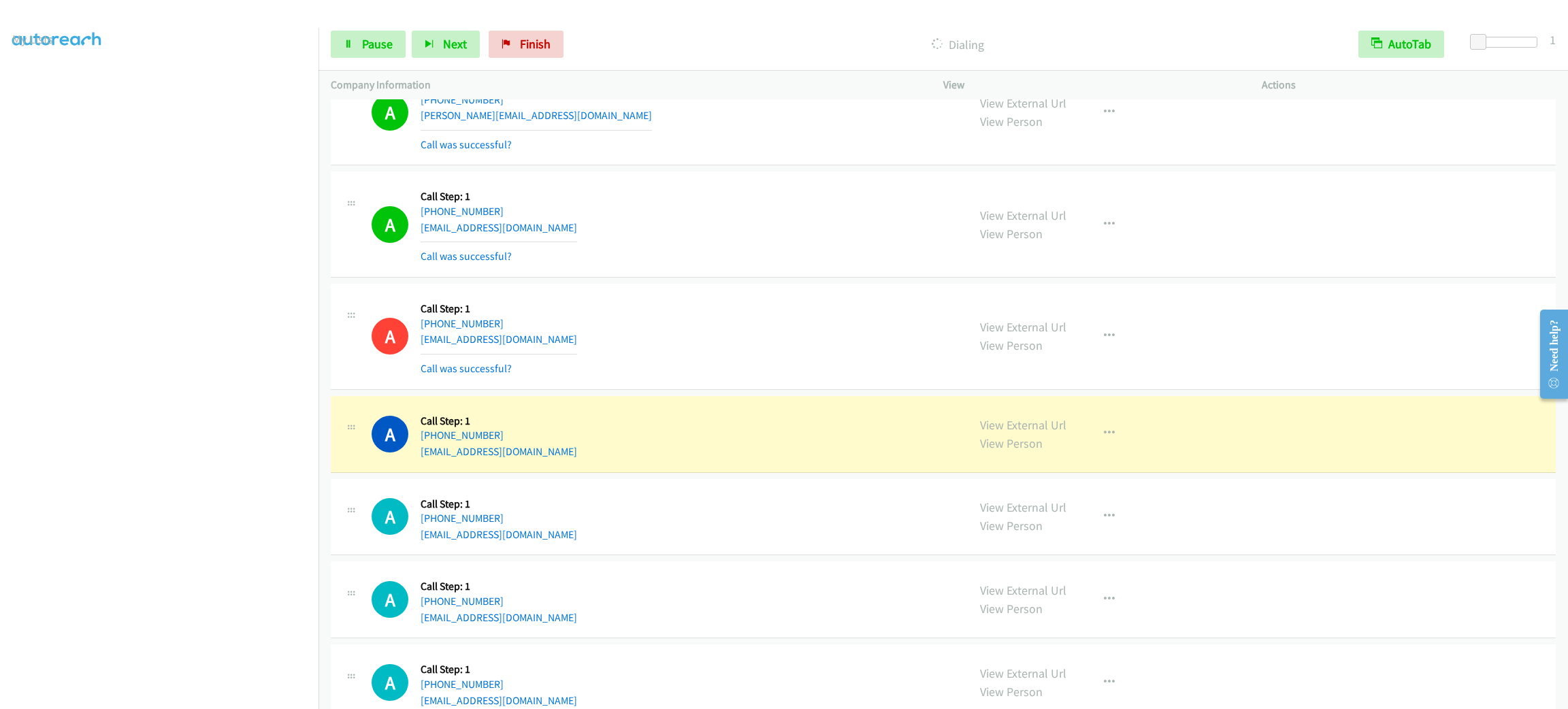
scroll to position [817, 0]
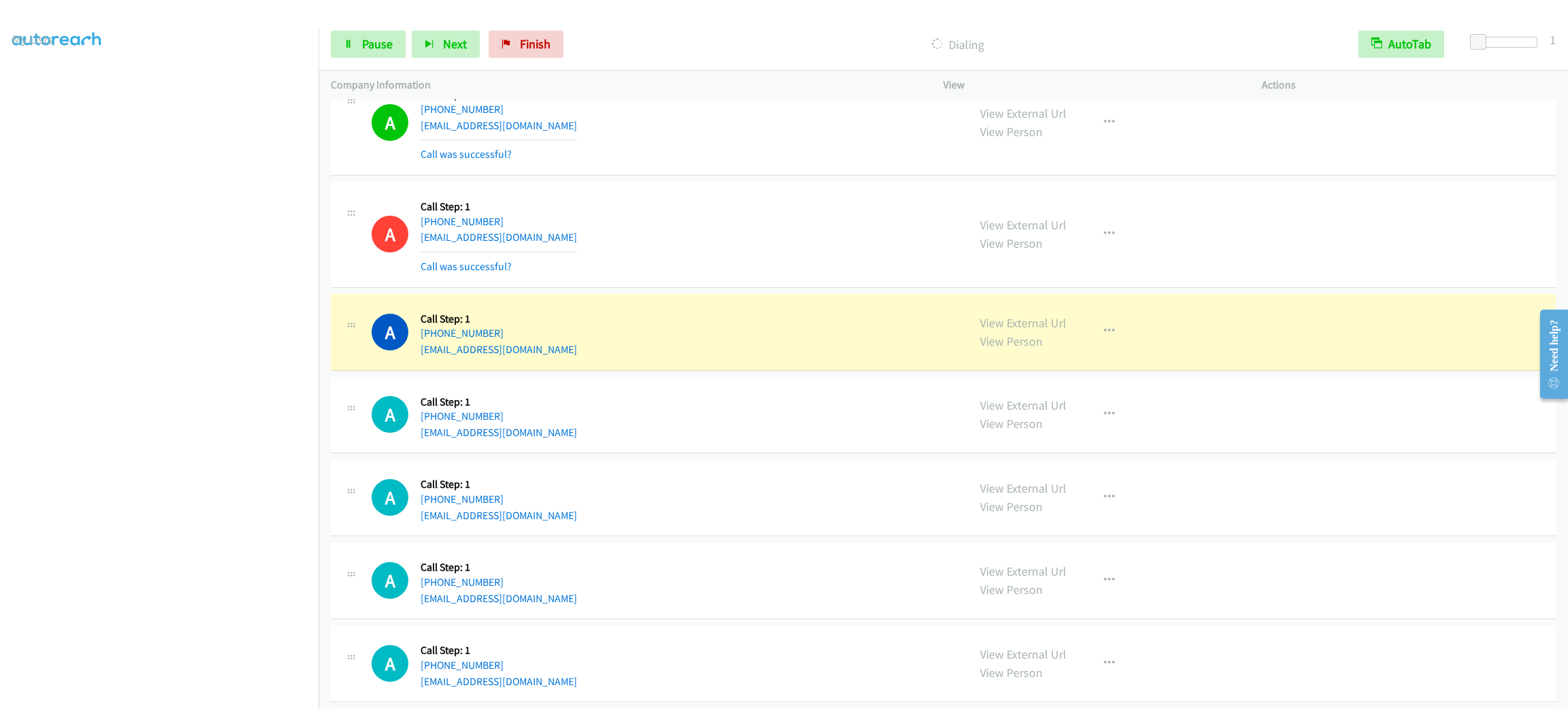
drag, startPoint x: 864, startPoint y: 326, endPoint x: 923, endPoint y: 330, distance: 59.1
click at [864, 327] on div "A Callback Scheduled Call Step: 1 [GEOGRAPHIC_DATA]/[GEOGRAPHIC_DATA] [PHONE_NU…" at bounding box center [664, 332] width 584 height 52
click at [1105, 338] on button "button" at bounding box center [1109, 331] width 37 height 28
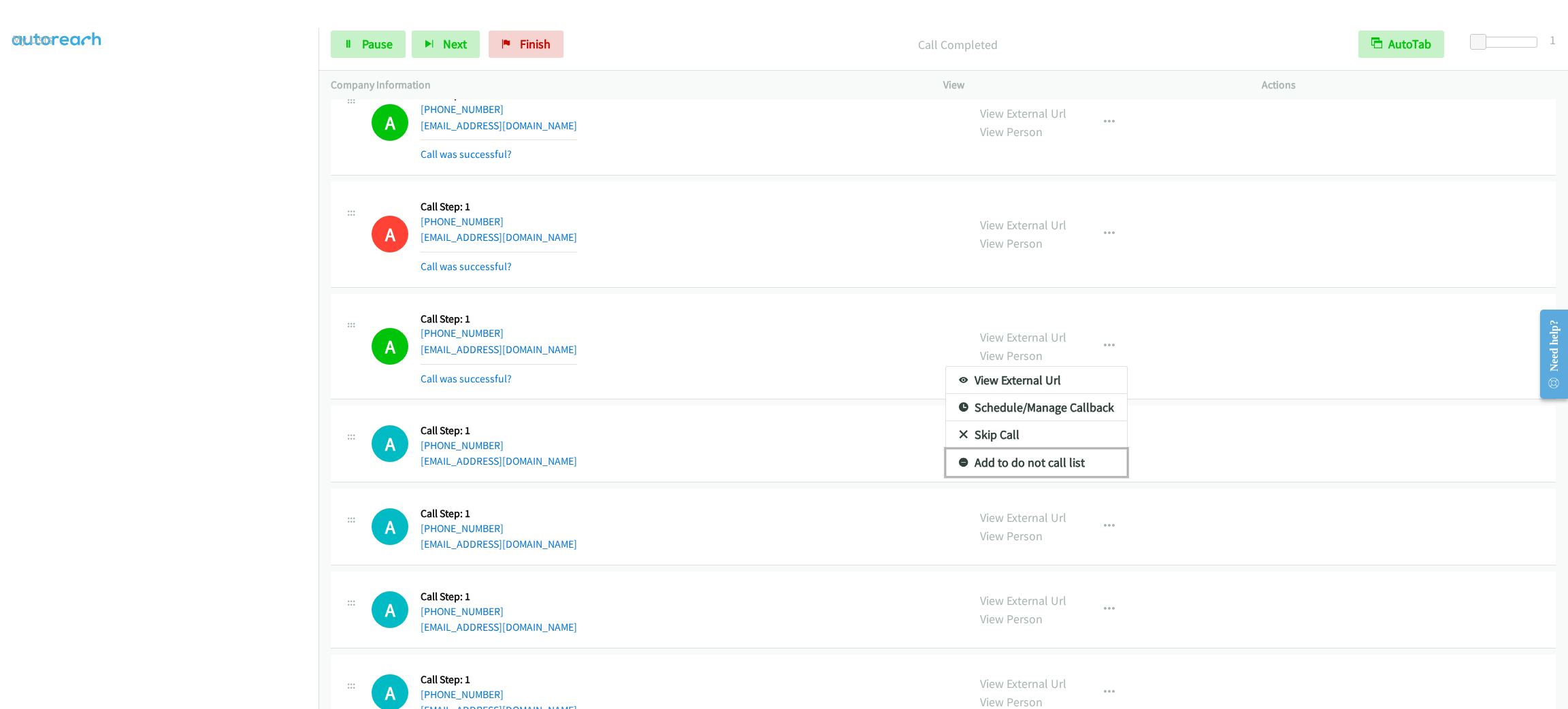
click at [1056, 466] on link "Add to do not call list" at bounding box center [1037, 463] width 181 height 28
click at [864, 414] on div "A Callback Scheduled Call Step: 1 America/New_York [PHONE_NUMBER] [EMAIL_ADDRES…" at bounding box center [943, 444] width 1226 height 77
click at [827, 349] on div "A Callback Scheduled Call Step: 1 [GEOGRAPHIC_DATA]/[GEOGRAPHIC_DATA] [PHONE_NU…" at bounding box center [664, 346] width 584 height 81
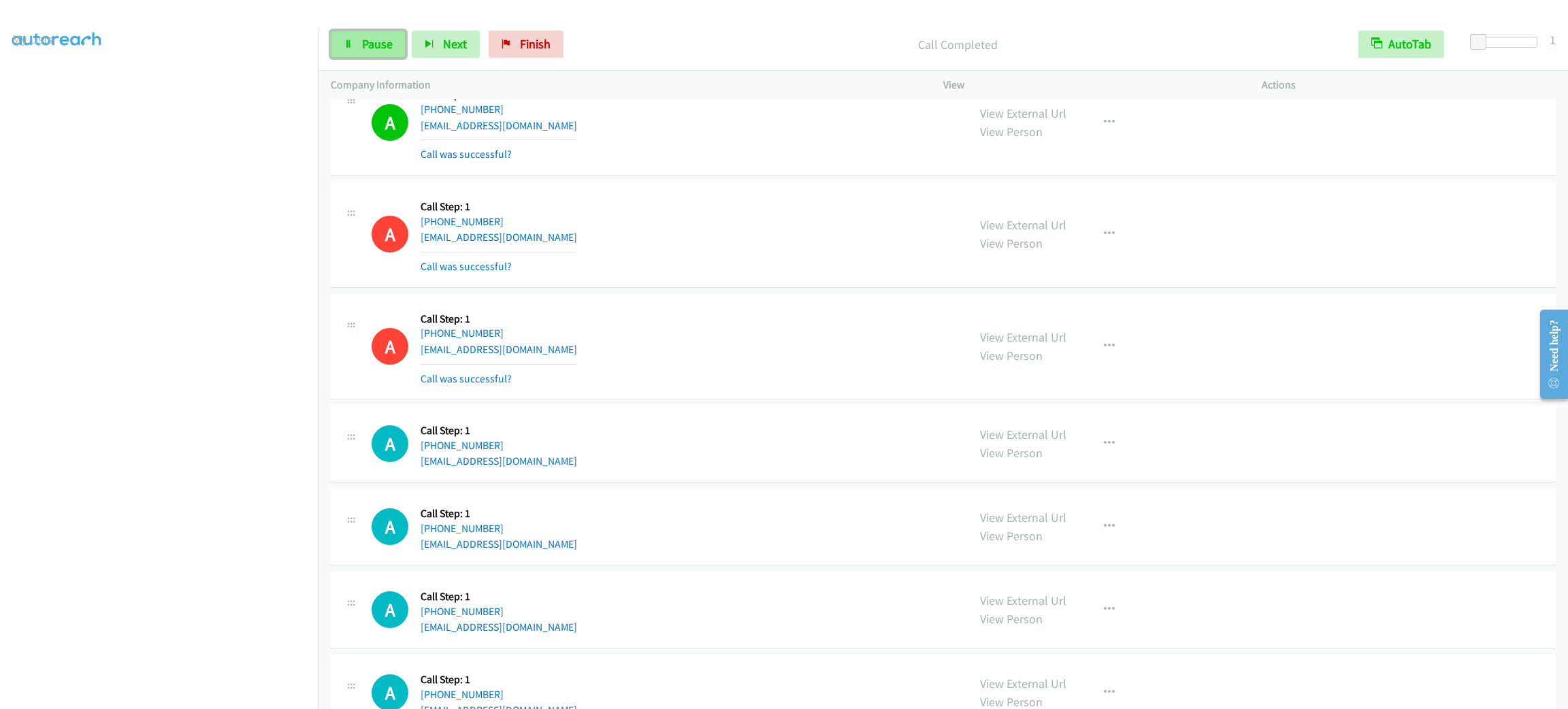
click at [346, 33] on link "Pause" at bounding box center [368, 44] width 75 height 28
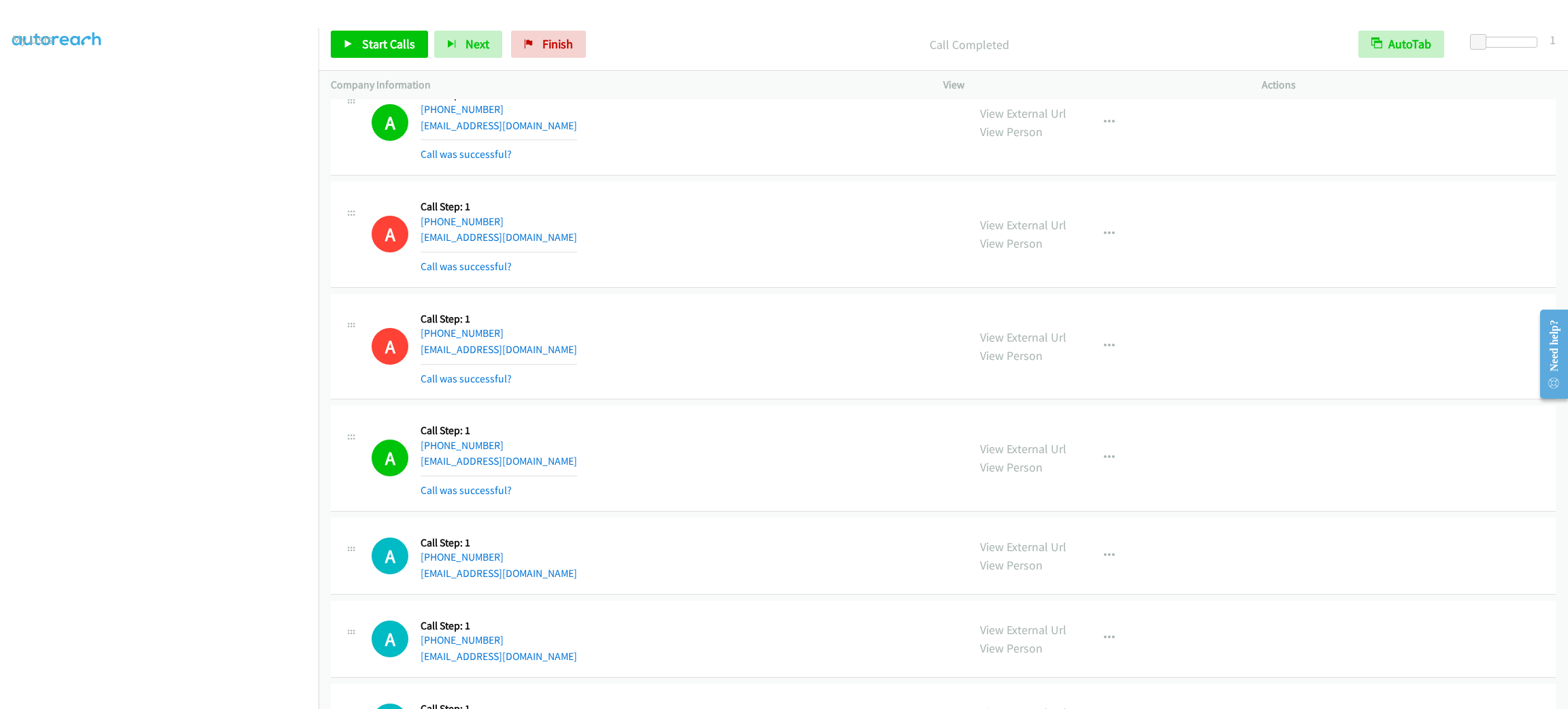
click at [370, 27] on div "Start Calls Pause Next Finish Call Completed AutoTab AutoTab 1" at bounding box center [944, 44] width 1250 height 53
click at [370, 34] on link "Start Calls" at bounding box center [379, 44] width 98 height 28
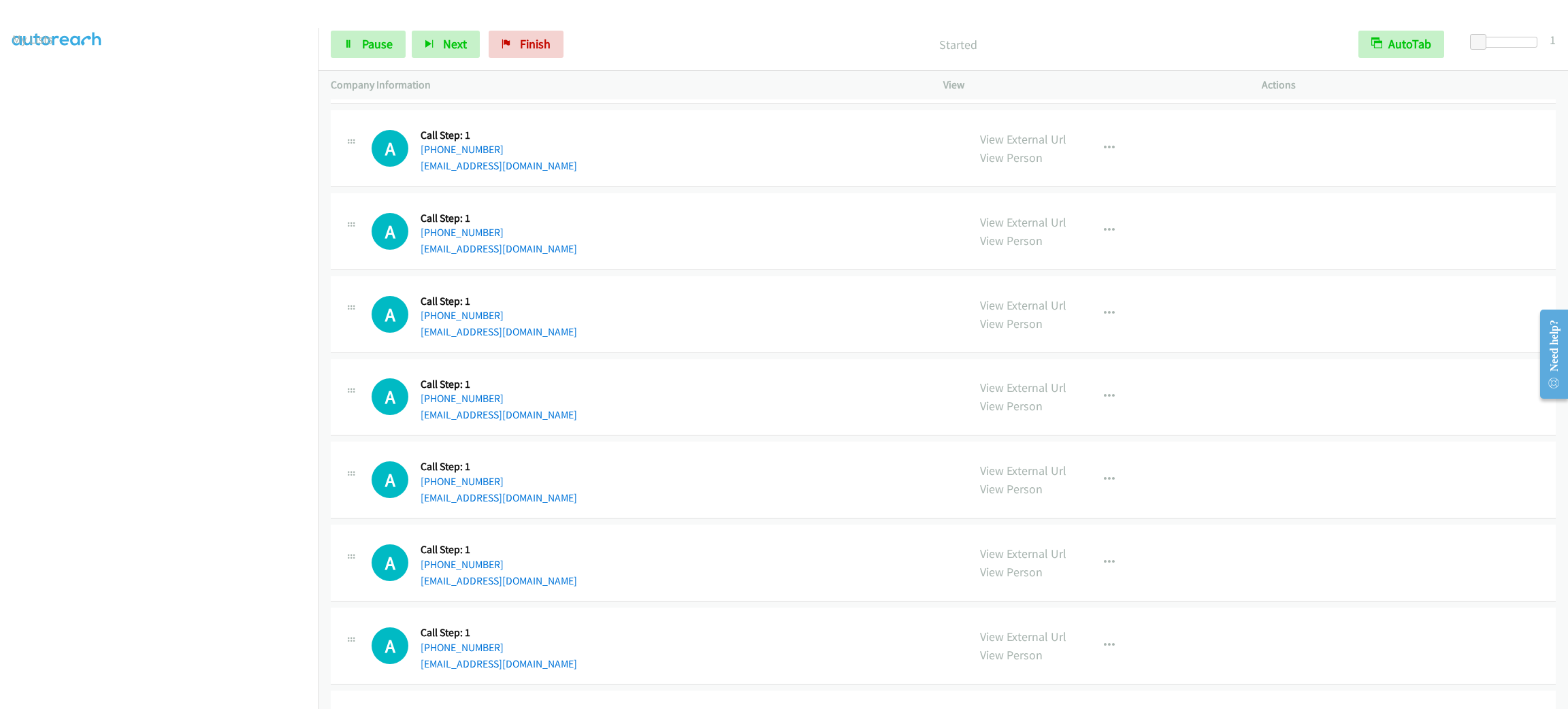
scroll to position [1122, 0]
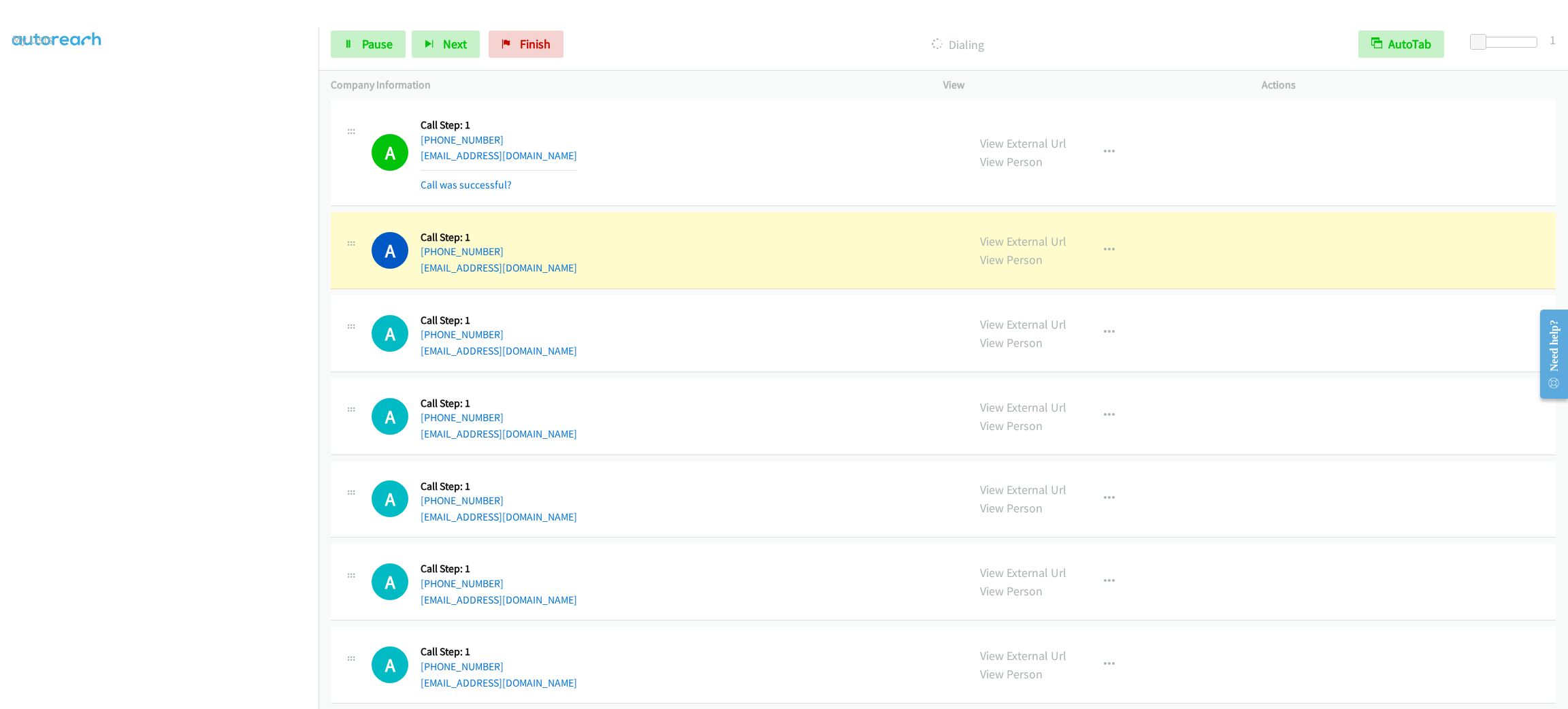
click at [367, 60] on div "Start Calls Pause Next Finish Dialing AutoTab AutoTab 1" at bounding box center [944, 44] width 1250 height 53
click at [366, 47] on span "Pause" at bounding box center [377, 44] width 31 height 16
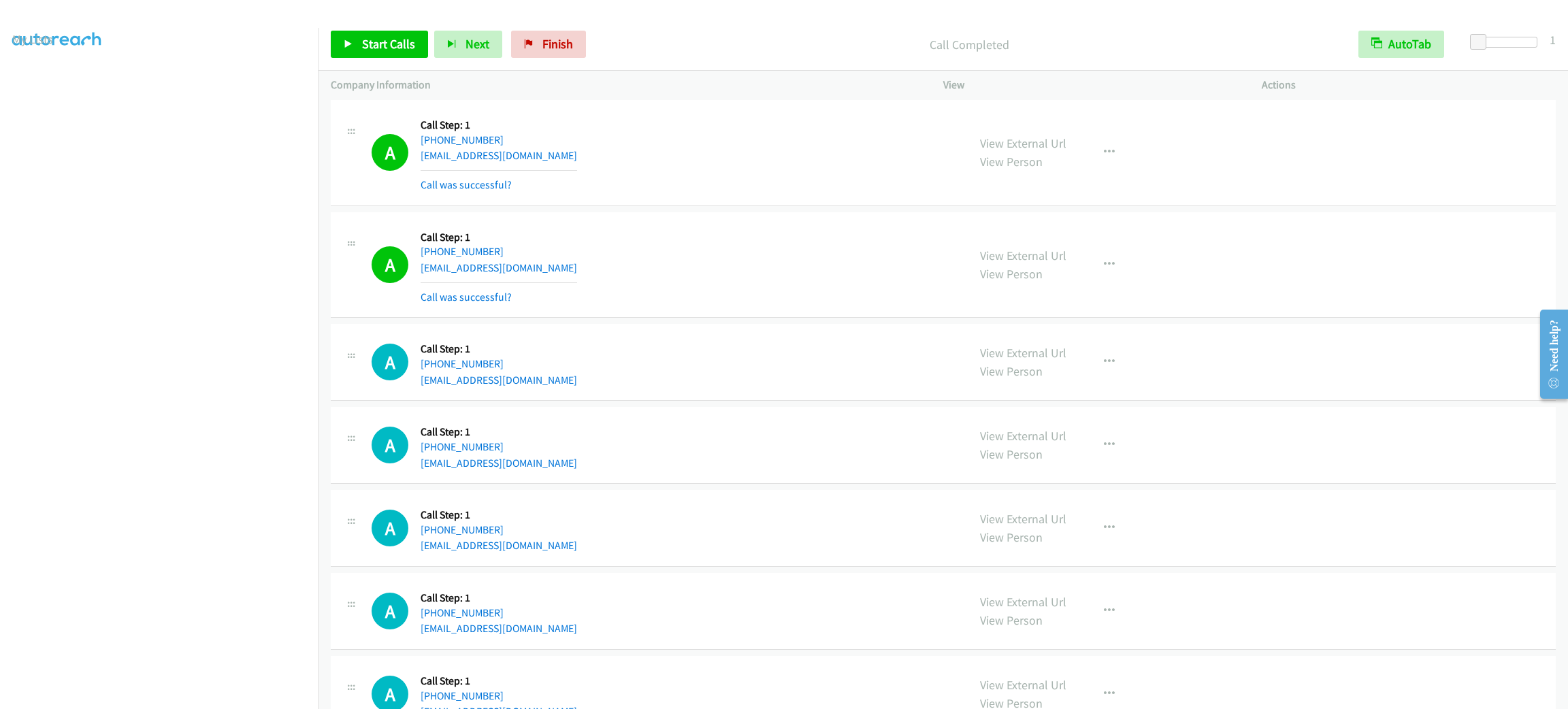
drag, startPoint x: 549, startPoint y: 6, endPoint x: 723, endPoint y: 200, distance: 260.6
click at [763, 186] on div "A Callback Scheduled Call Step: 1 America/New_York [PHONE_NUMBER] [EMAIL_ADDRES…" at bounding box center [664, 153] width 584 height 81
click at [393, 38] on span "Start Calls" at bounding box center [388, 44] width 53 height 16
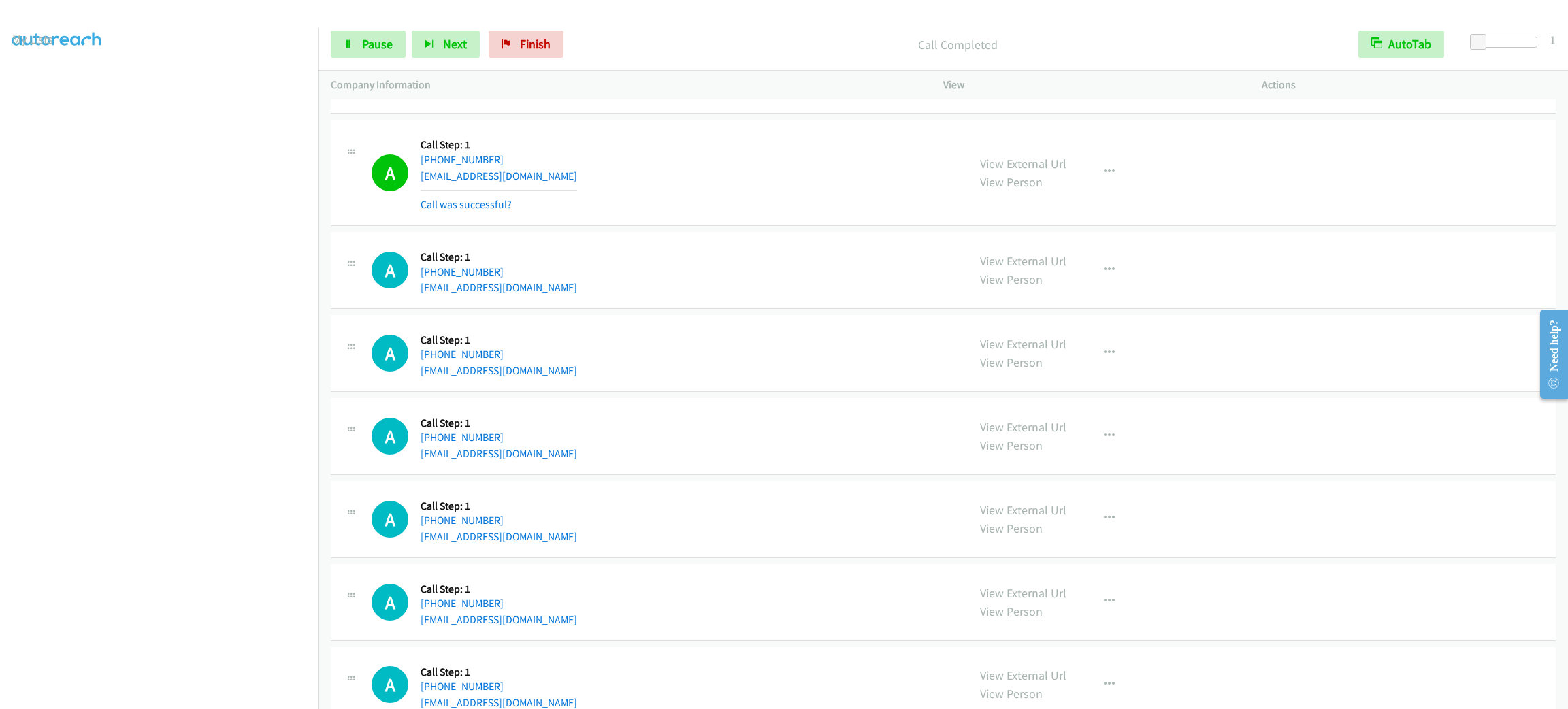
scroll to position [1429, 0]
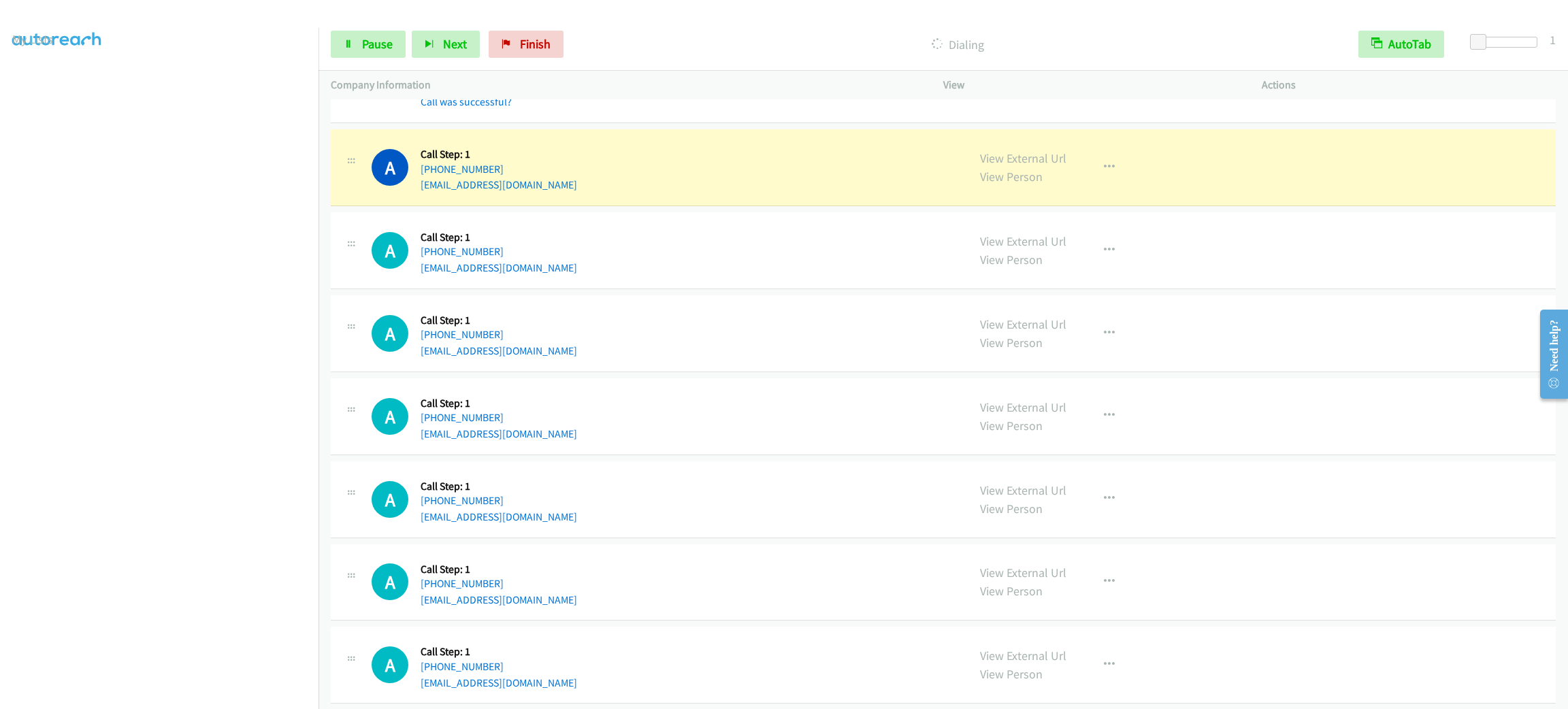
click at [637, 463] on td "A Callback Scheduled Call Step: 1 America/Los_Angeles [PHONE_NUMBER] [EMAIL_ADD…" at bounding box center [944, 500] width 1250 height 83
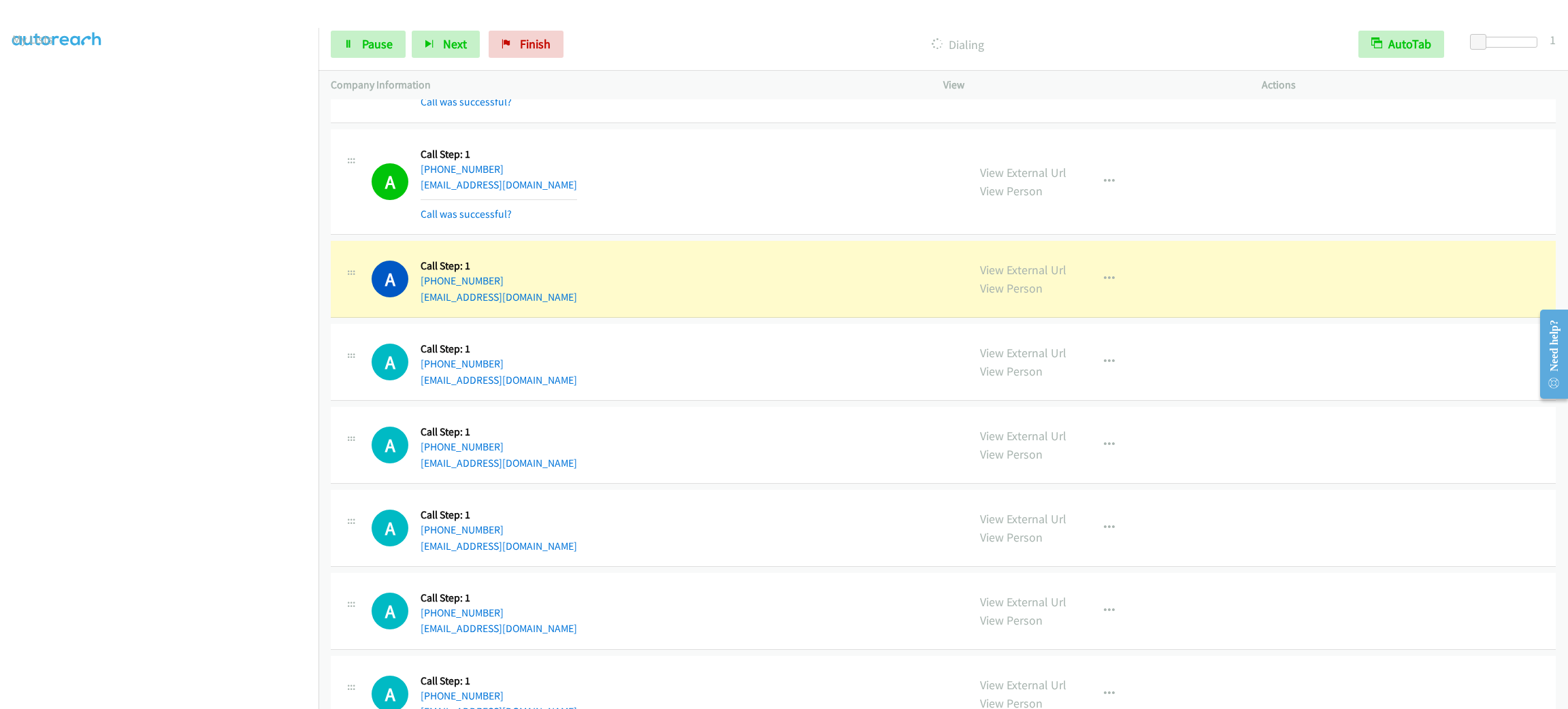
drag, startPoint x: 679, startPoint y: 272, endPoint x: 435, endPoint y: 354, distance: 257.4
click at [518, 304] on link "[EMAIL_ADDRESS][DOMAIN_NAME]" at bounding box center [498, 297] width 157 height 13
click at [366, 72] on div "Company Information" at bounding box center [625, 85] width 612 height 28
click at [365, 46] on span "Pause" at bounding box center [377, 44] width 31 height 16
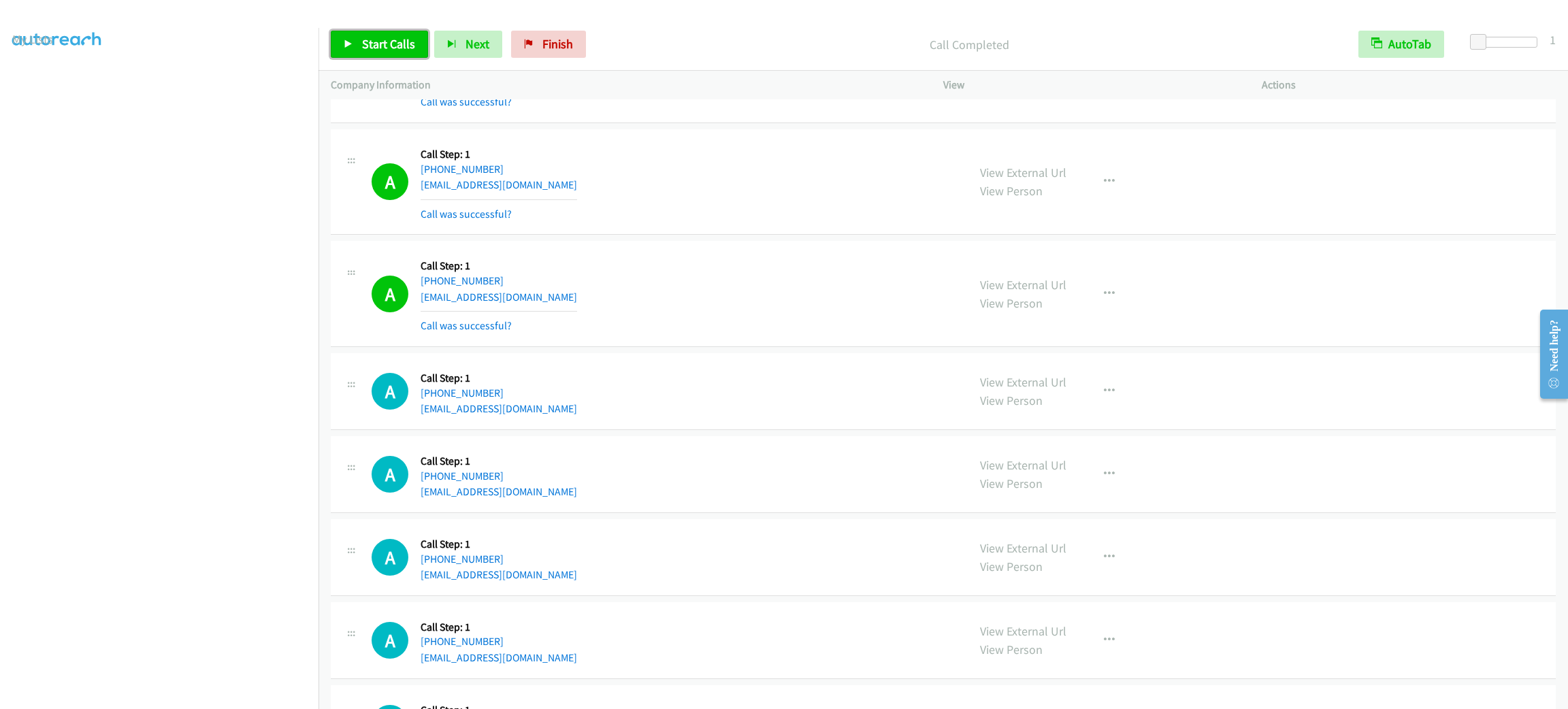
click at [365, 57] on link "Start Calls" at bounding box center [379, 44] width 98 height 28
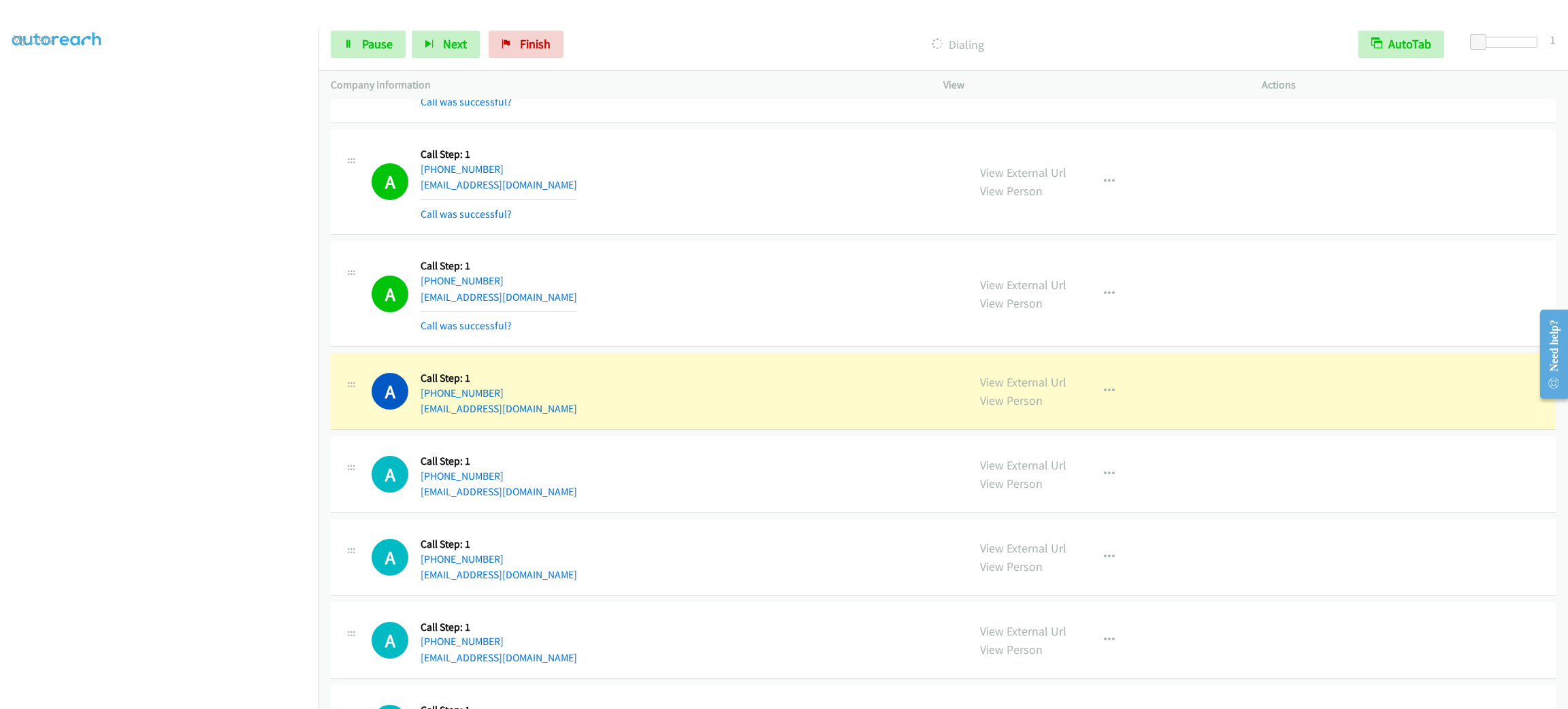
click at [338, 278] on div "A Callback Scheduled Call Step: 1 [GEOGRAPHIC_DATA]/[GEOGRAPHIC_DATA] [PHONE_NU…" at bounding box center [649, 294] width 637 height 81
click at [350, 40] on icon at bounding box center [349, 45] width 9 height 9
